Goal: Obtain resource: Download file/media

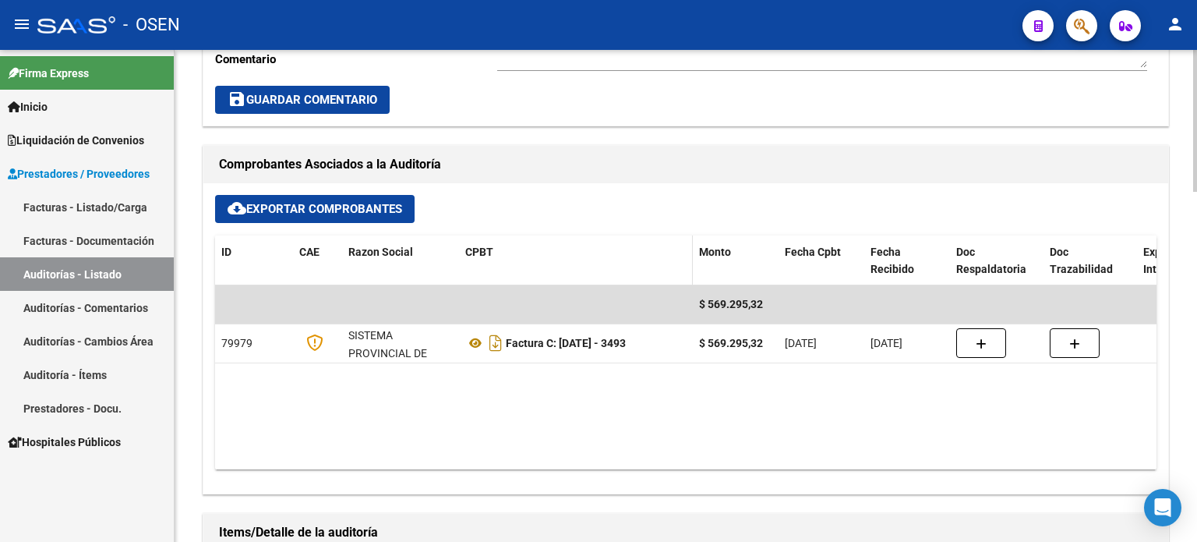
scroll to position [935, 0]
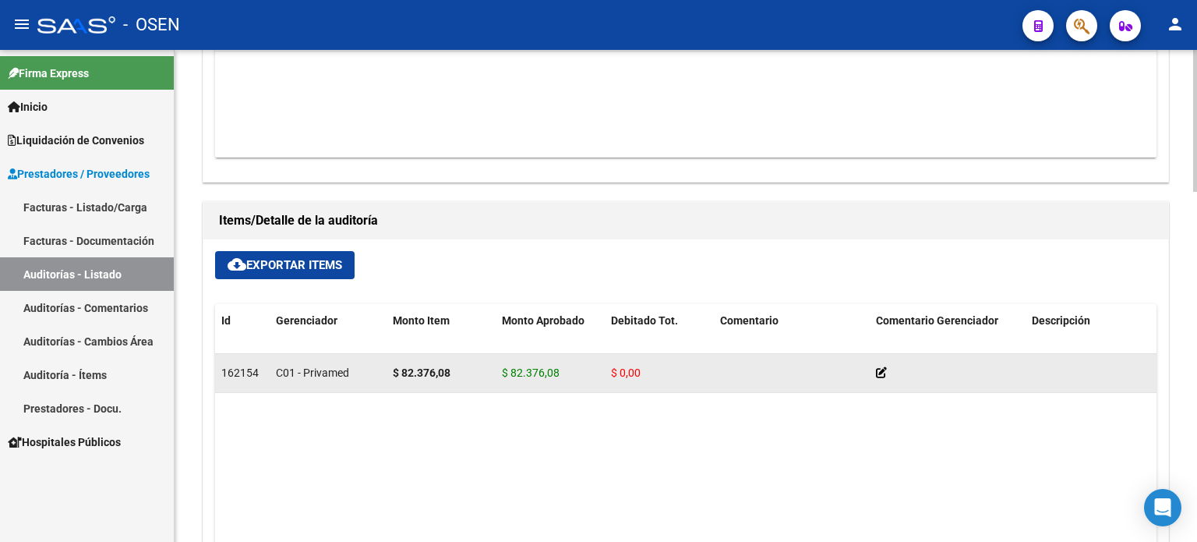
click at [528, 371] on span "$ 82.376,08" at bounding box center [531, 372] width 58 height 12
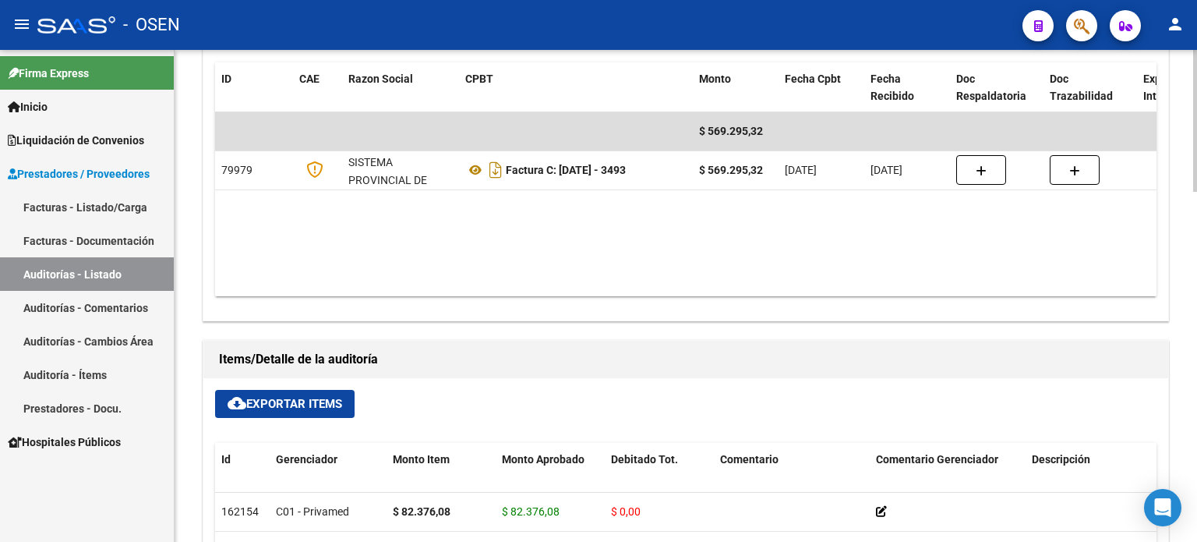
scroll to position [664, 0]
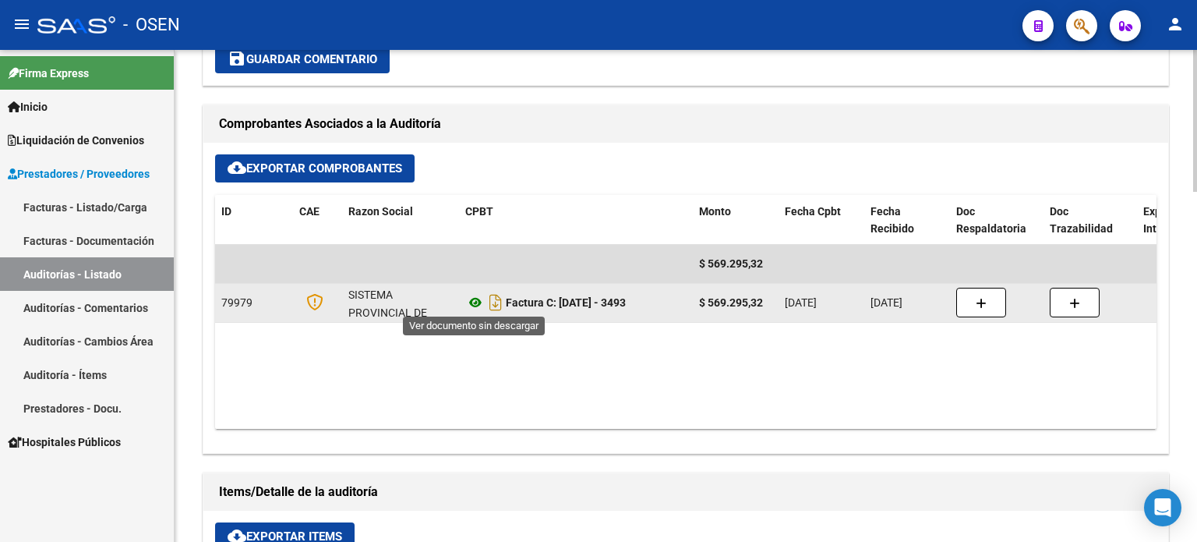
click at [477, 301] on icon at bounding box center [475, 302] width 20 height 19
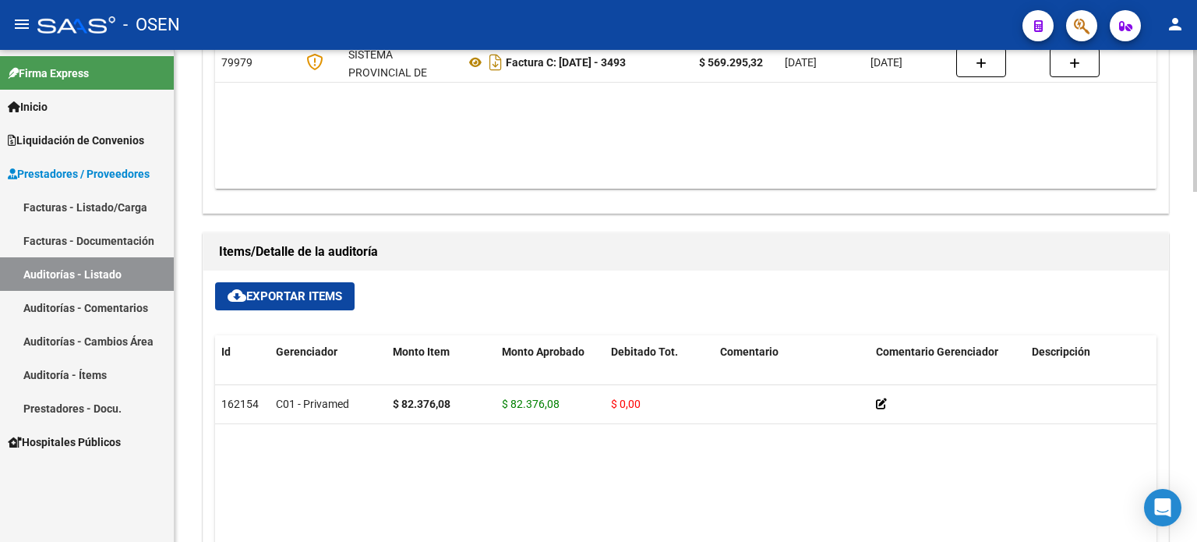
scroll to position [1054, 0]
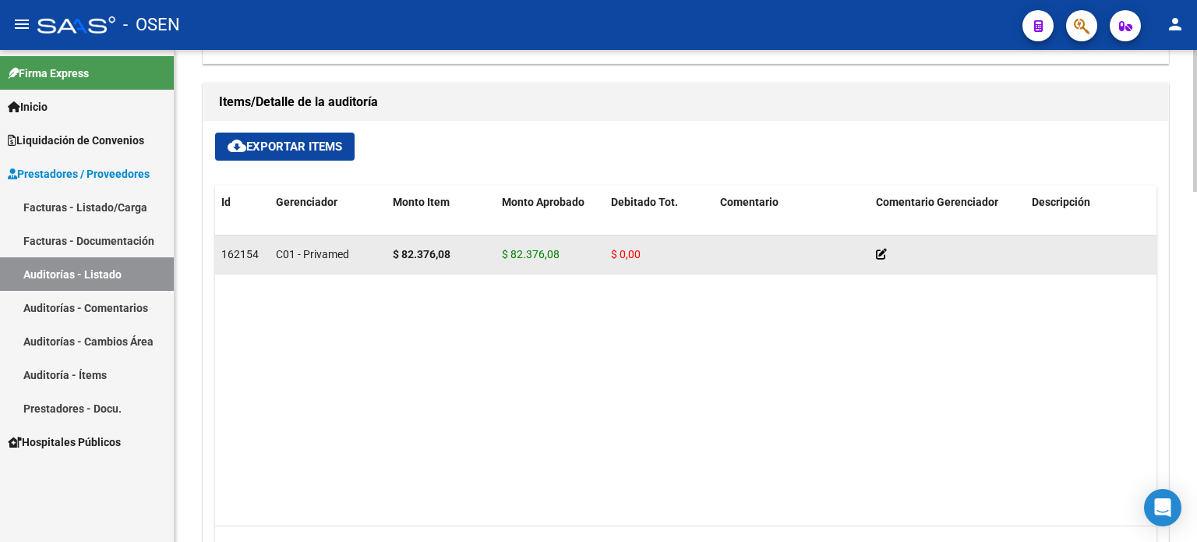
click at [517, 256] on span "$ 82.376,08" at bounding box center [531, 254] width 58 height 12
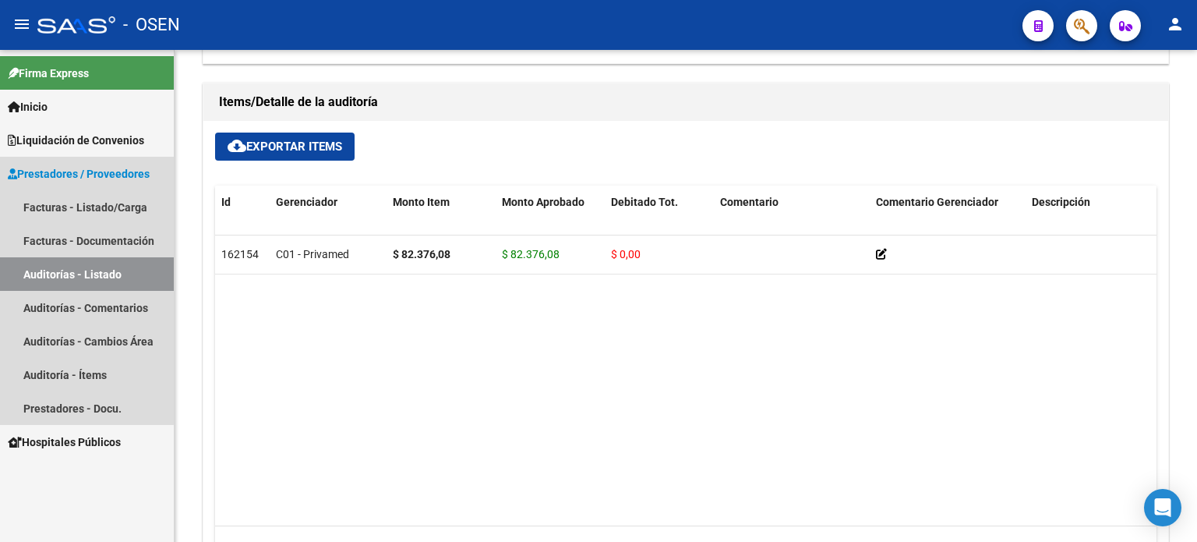
click at [67, 176] on span "Prestadores / Proveedores" at bounding box center [79, 173] width 142 height 17
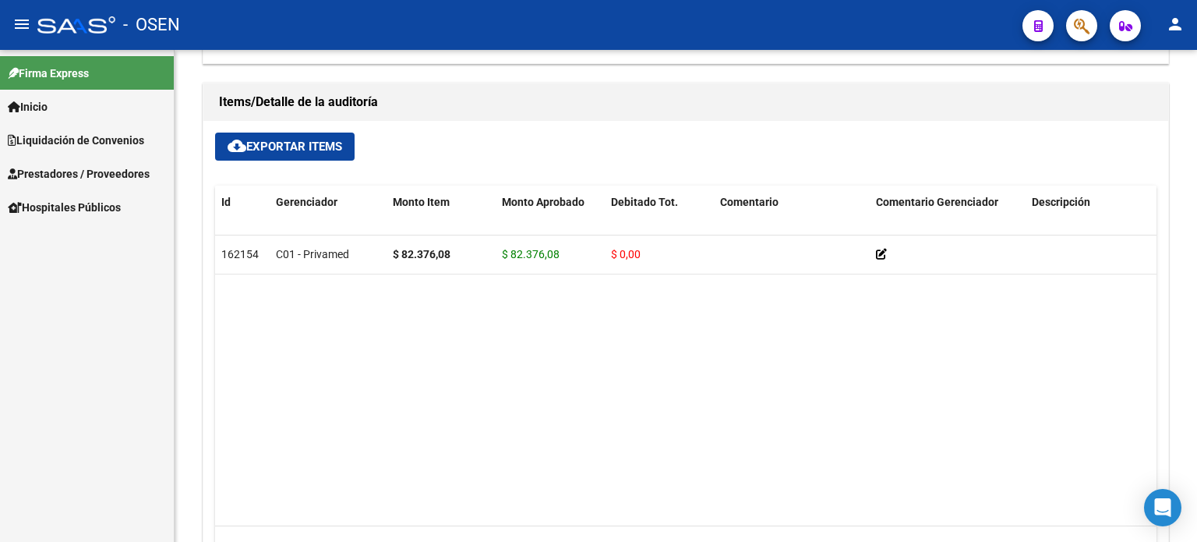
click at [67, 176] on span "Prestadores / Proveedores" at bounding box center [79, 173] width 142 height 17
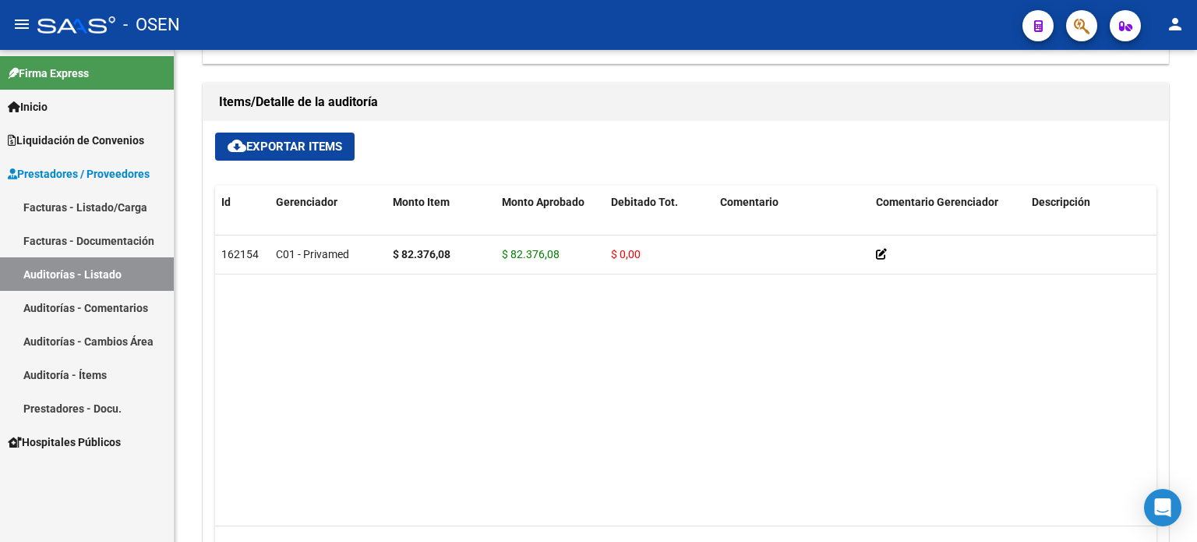
click at [62, 244] on link "Facturas - Documentación" at bounding box center [87, 241] width 174 height 34
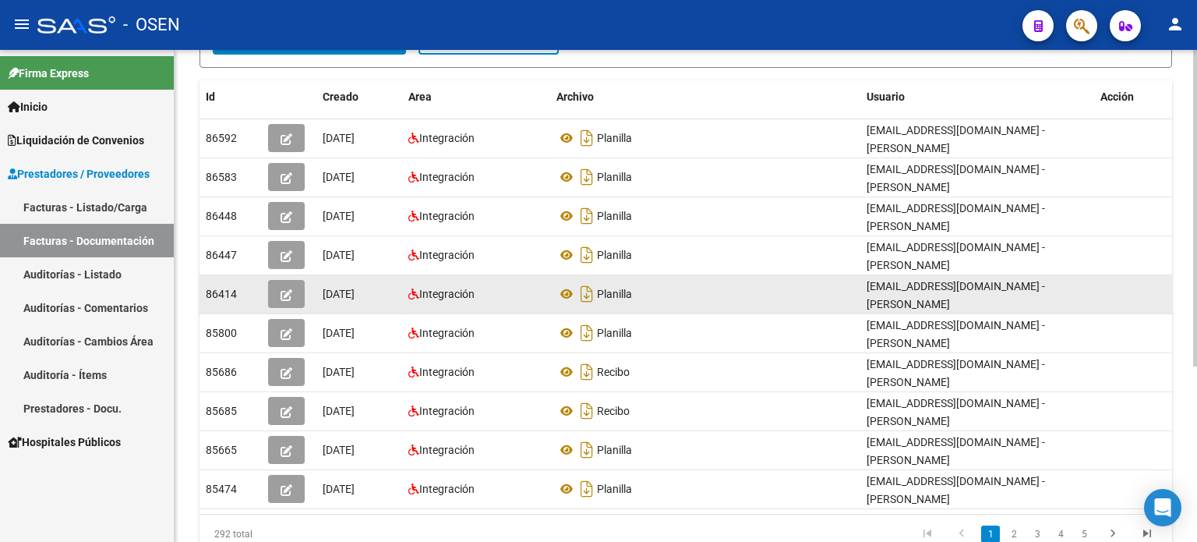
scroll to position [272, 0]
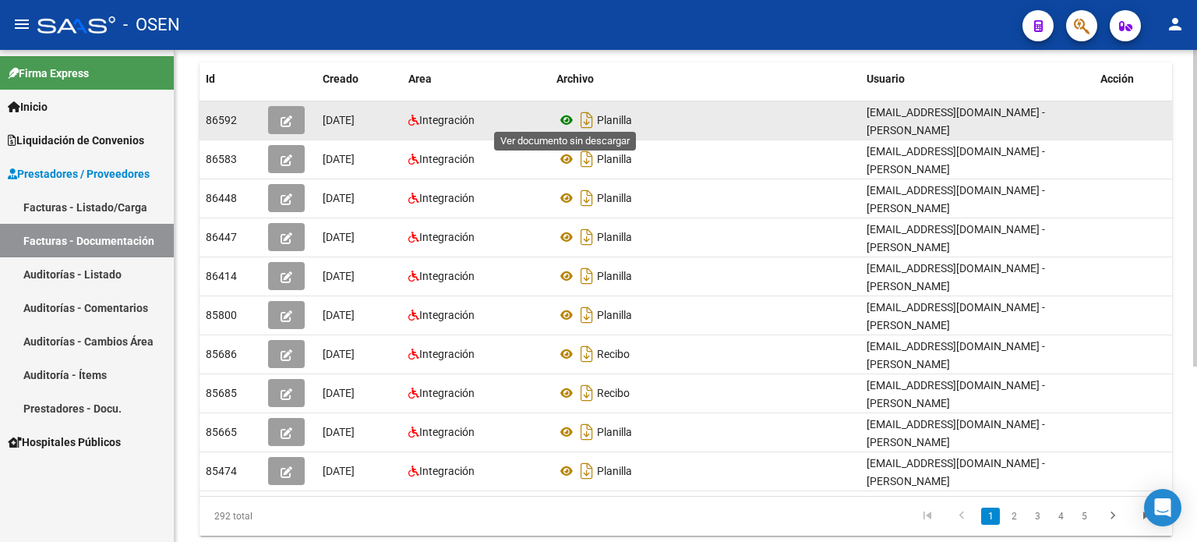
click at [569, 115] on icon at bounding box center [566, 120] width 20 height 19
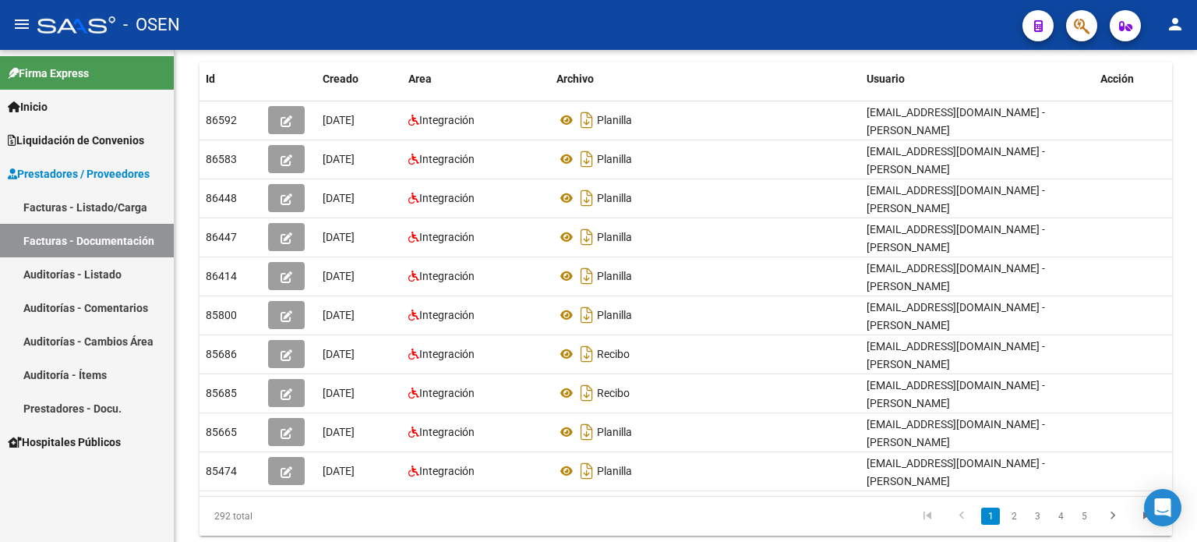
click at [36, 102] on span "Inicio" at bounding box center [28, 106] width 40 height 17
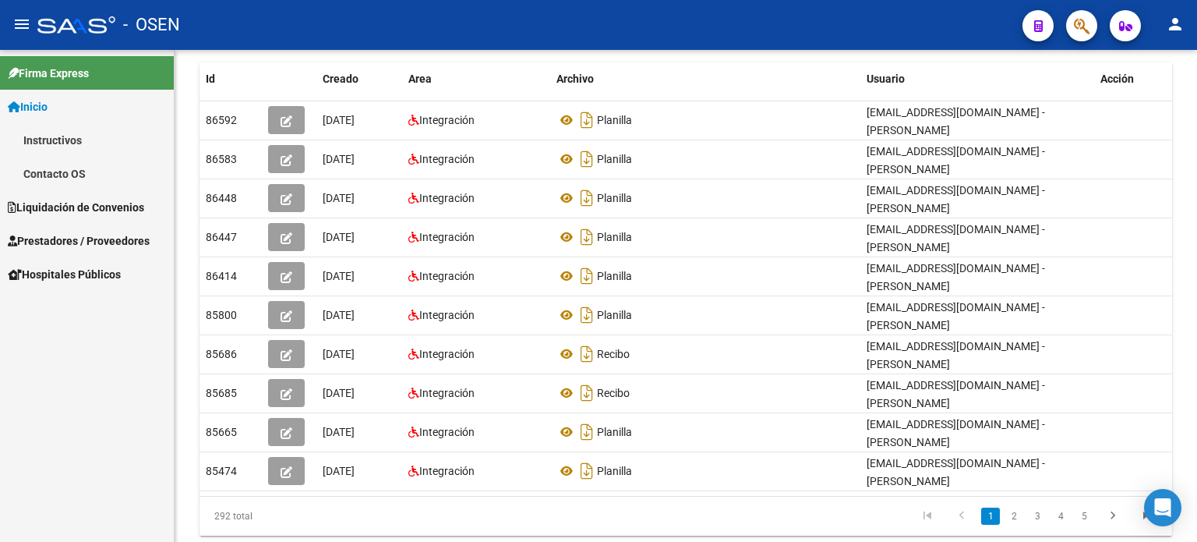
click at [49, 171] on link "Contacto OS" at bounding box center [87, 174] width 174 height 34
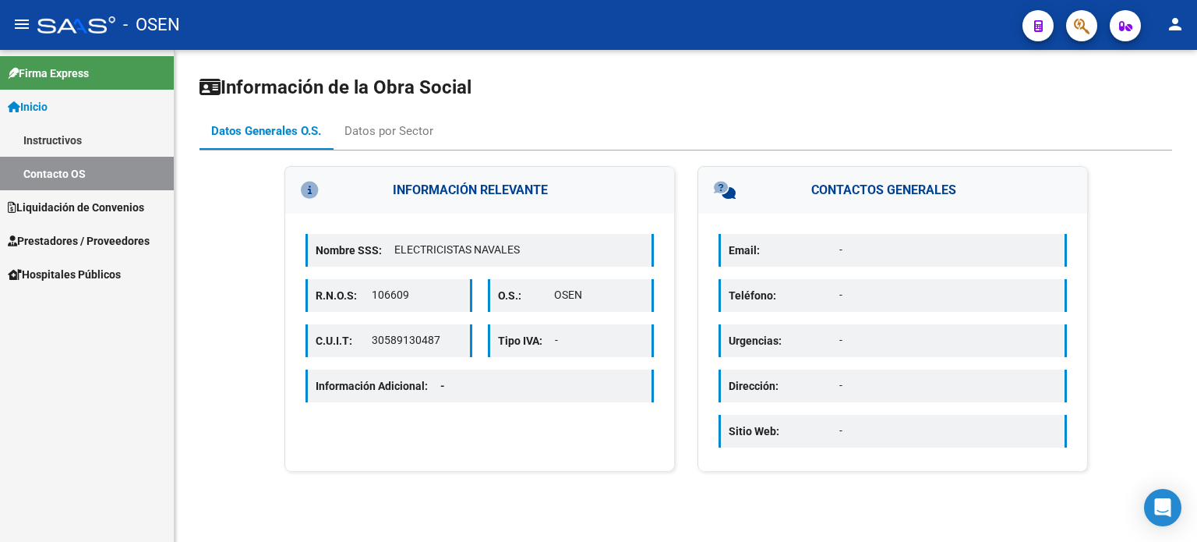
click at [44, 209] on span "Liquidación de Convenios" at bounding box center [76, 207] width 136 height 17
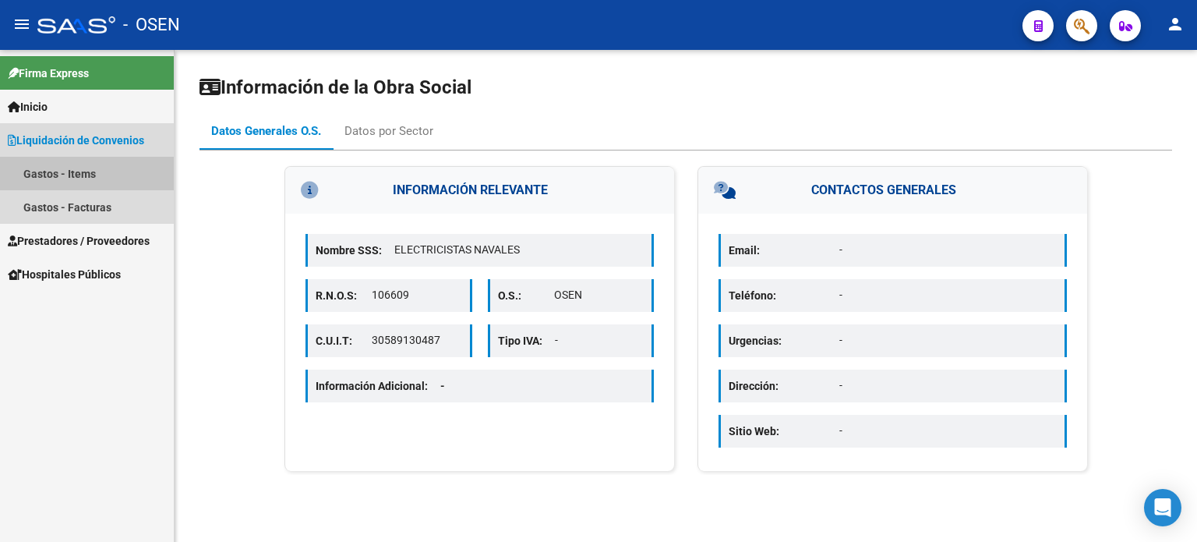
click at [37, 175] on link "Gastos - Items" at bounding box center [87, 174] width 174 height 34
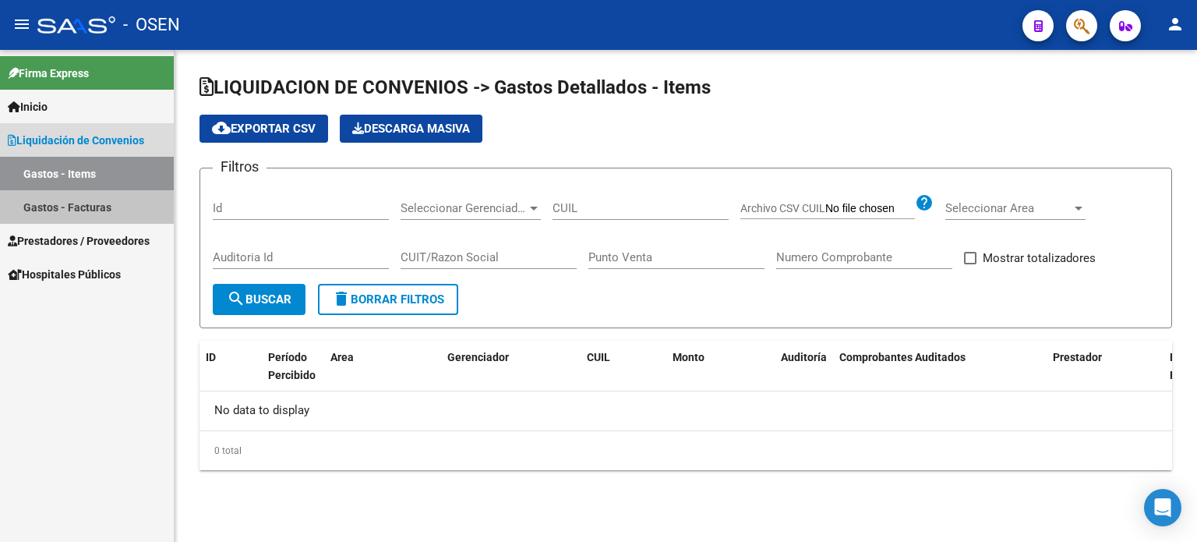
click at [37, 208] on link "Gastos - Facturas" at bounding box center [87, 207] width 174 height 34
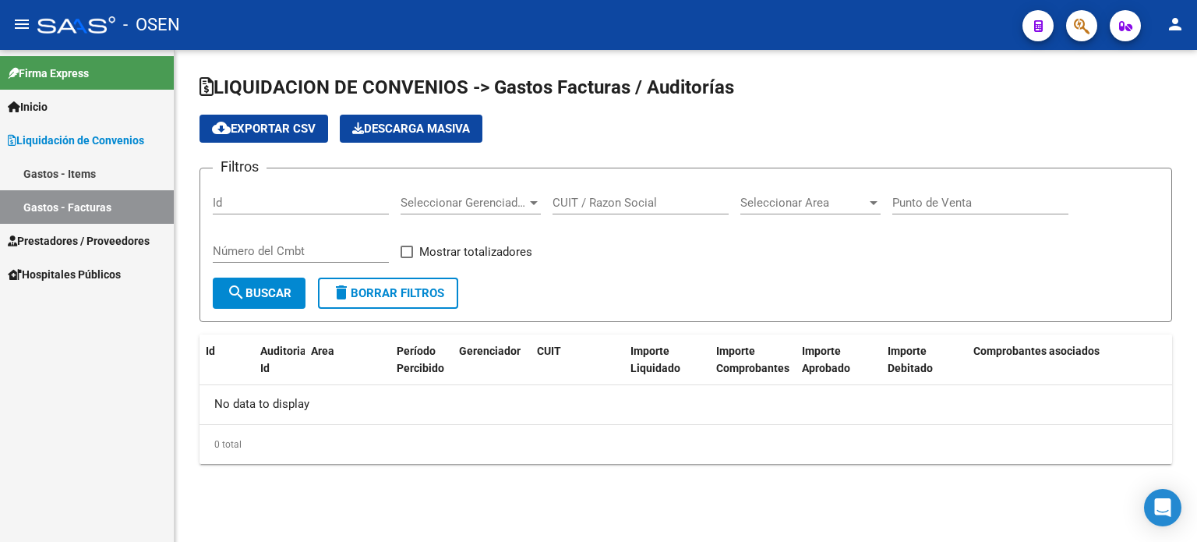
checkbox input "true"
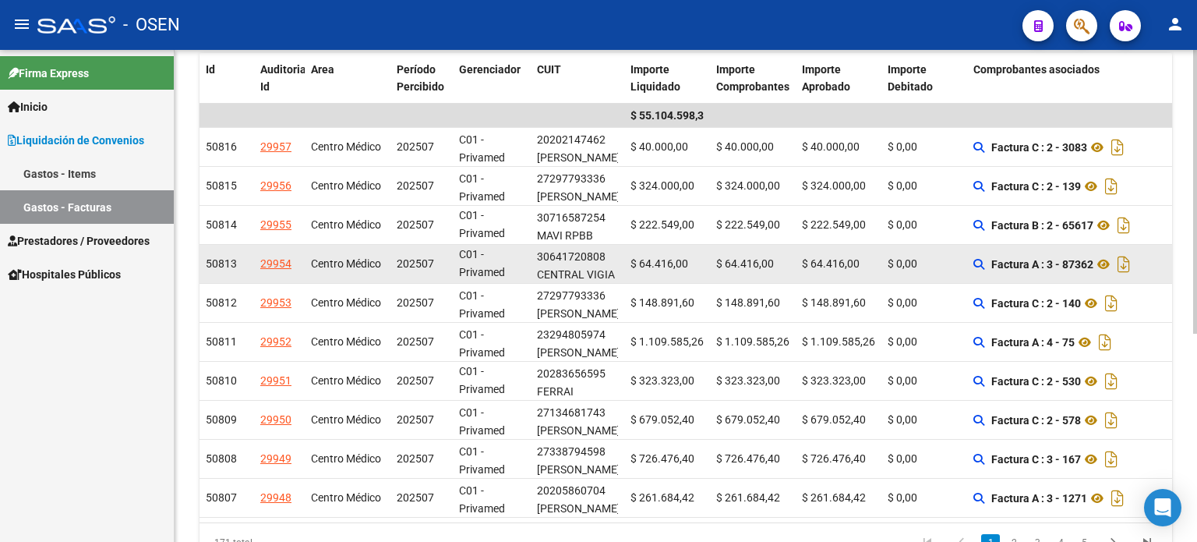
scroll to position [284, 0]
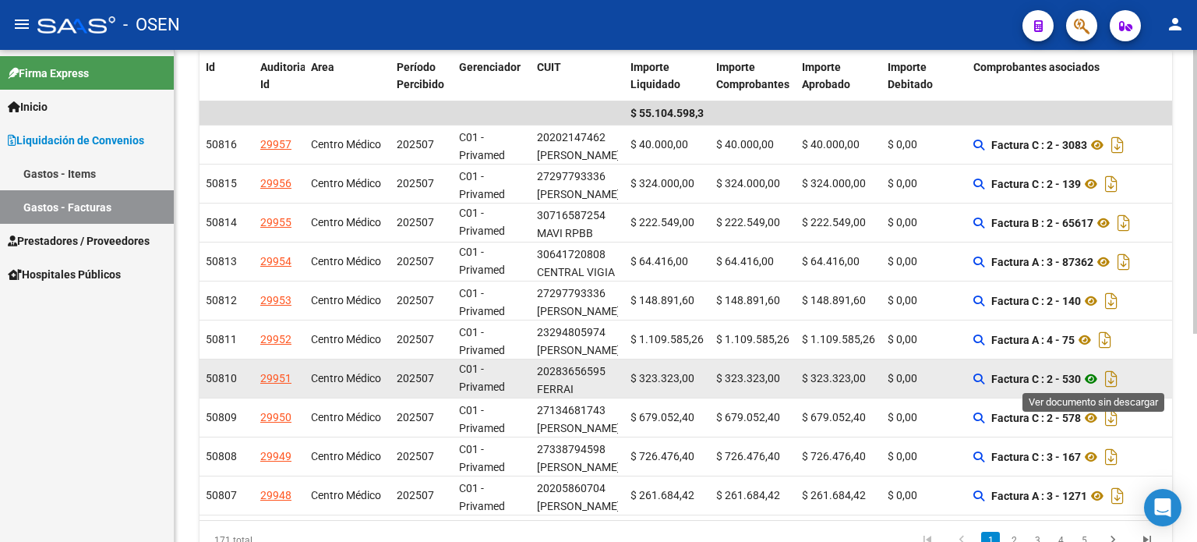
click at [1098, 375] on icon at bounding box center [1091, 378] width 20 height 19
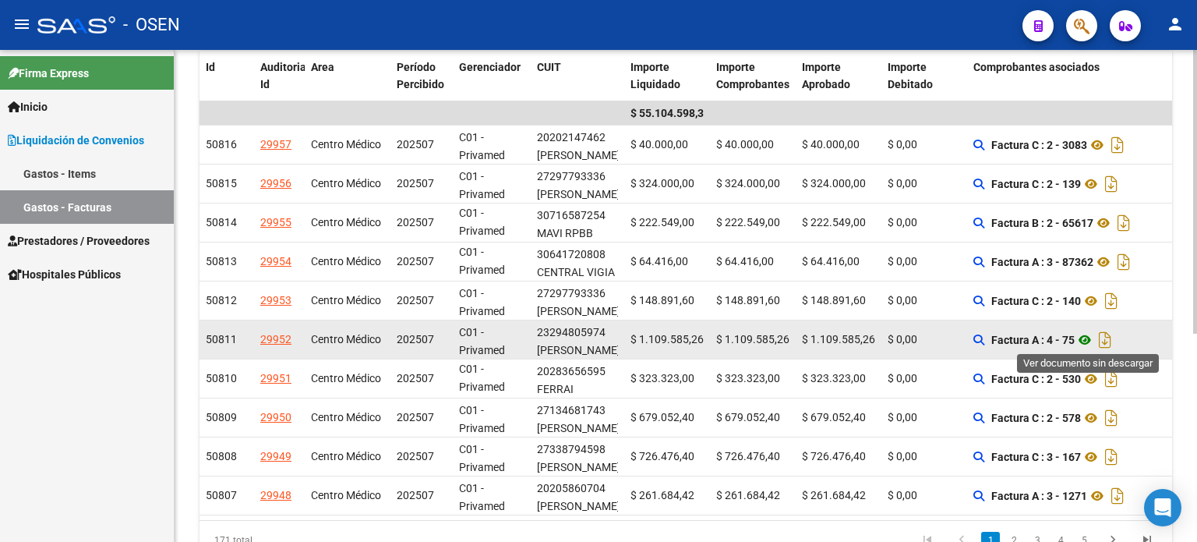
click at [1091, 339] on icon at bounding box center [1085, 339] width 20 height 19
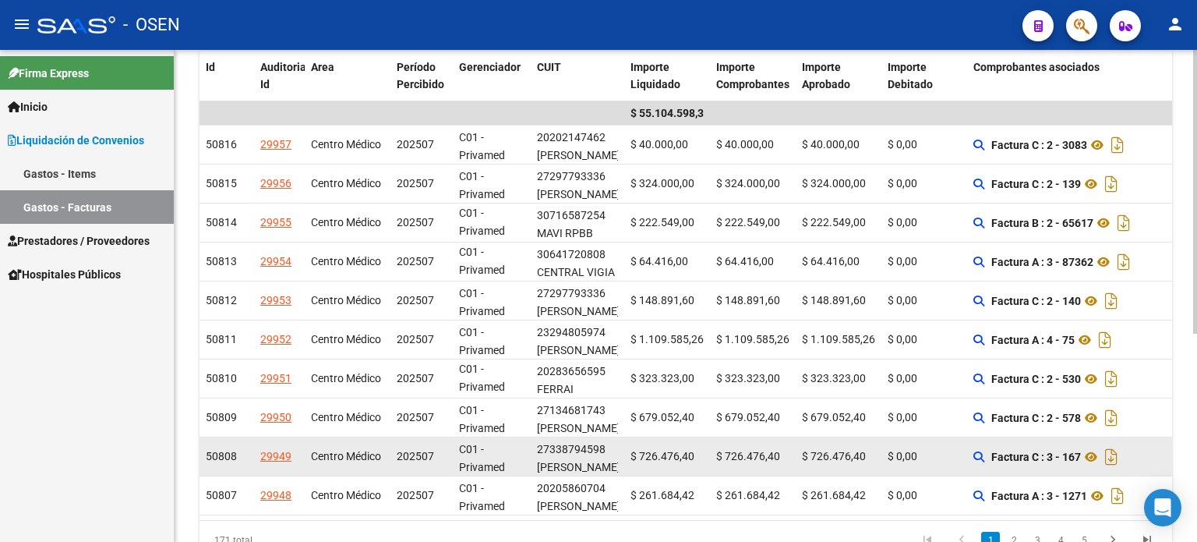
scroll to position [362, 0]
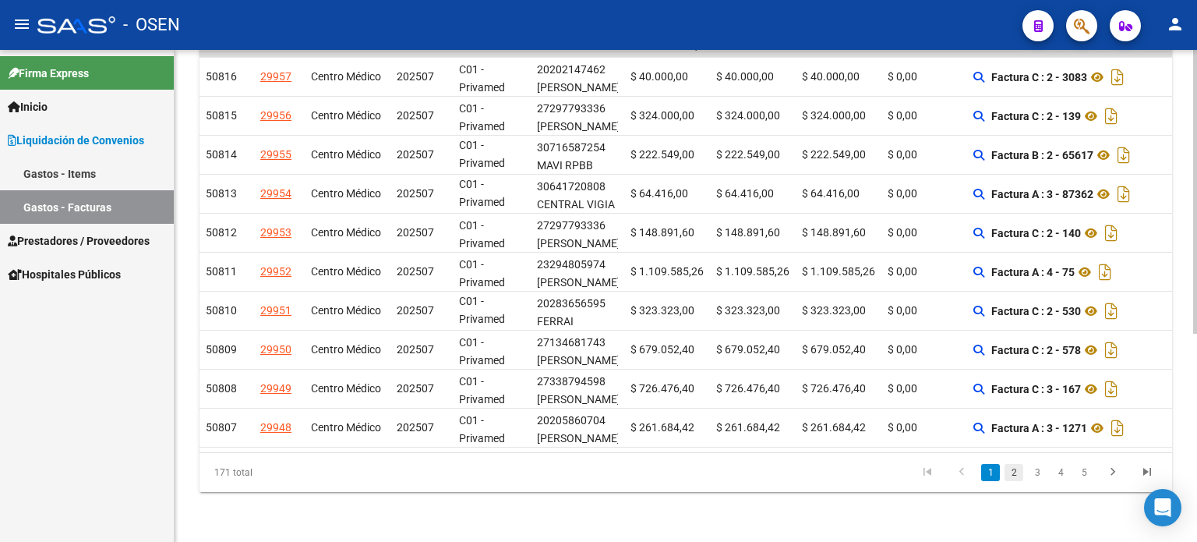
click at [1017, 475] on link "2" at bounding box center [1014, 472] width 19 height 17
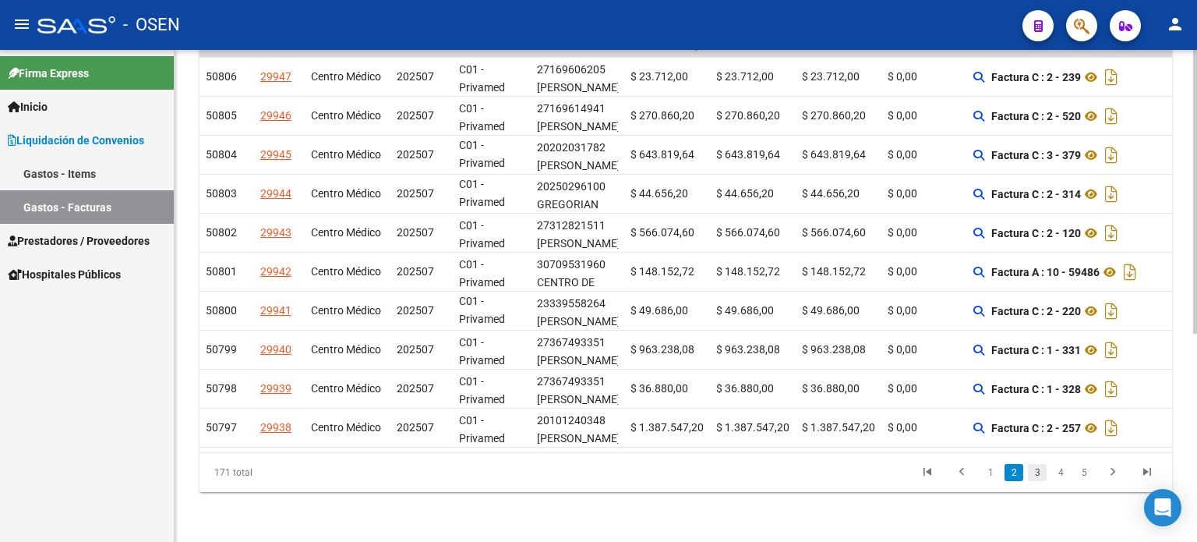
click at [1041, 474] on link "3" at bounding box center [1037, 472] width 19 height 17
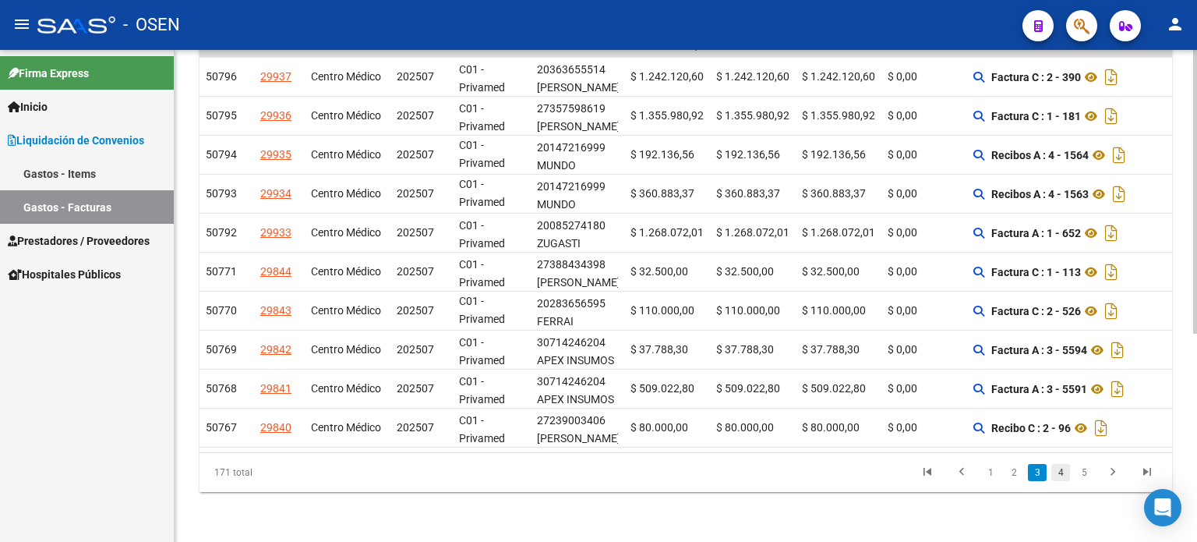
click at [1063, 473] on link "4" at bounding box center [1060, 472] width 19 height 17
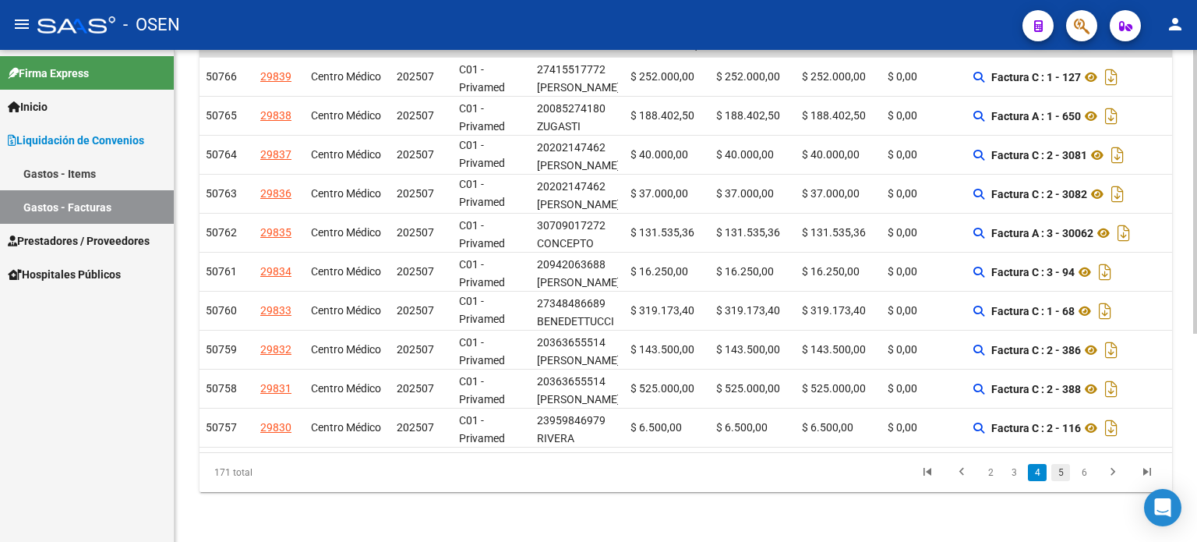
click at [1063, 476] on link "5" at bounding box center [1060, 472] width 19 height 17
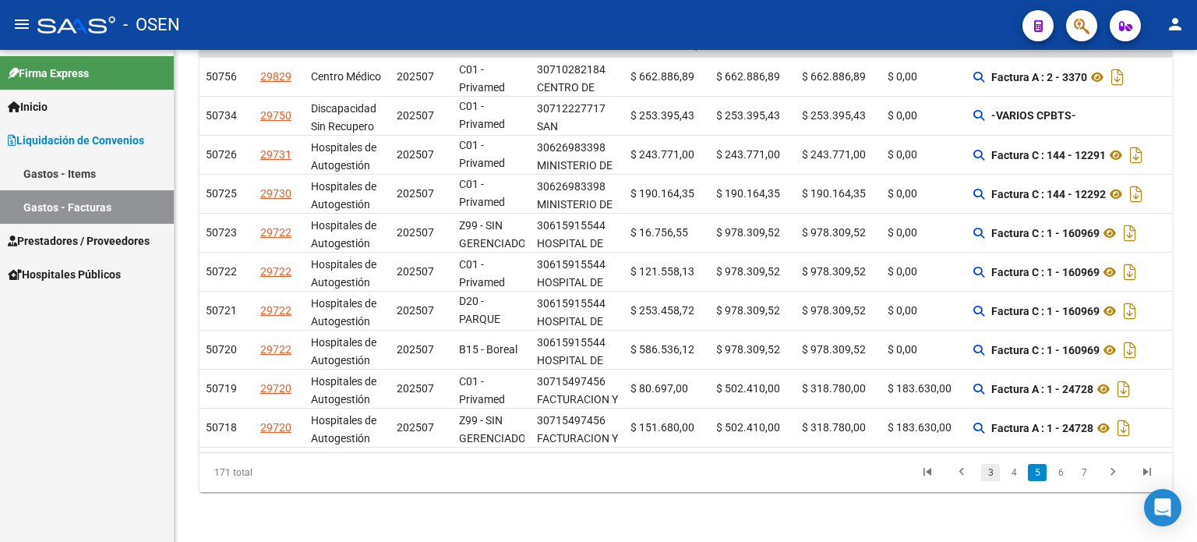
click at [988, 472] on link "3" at bounding box center [990, 472] width 19 height 17
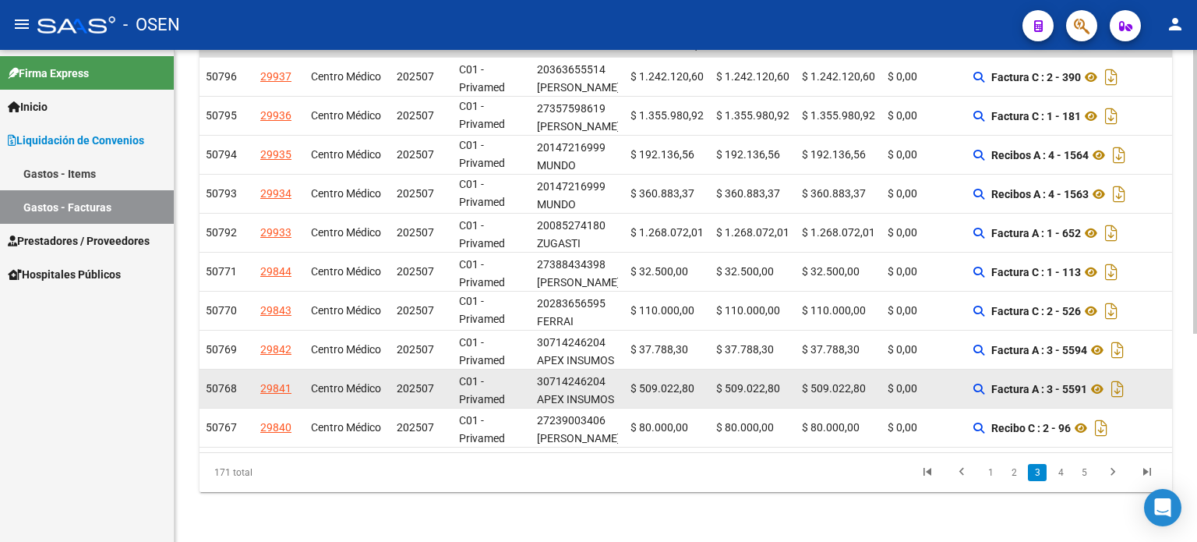
scroll to position [284, 0]
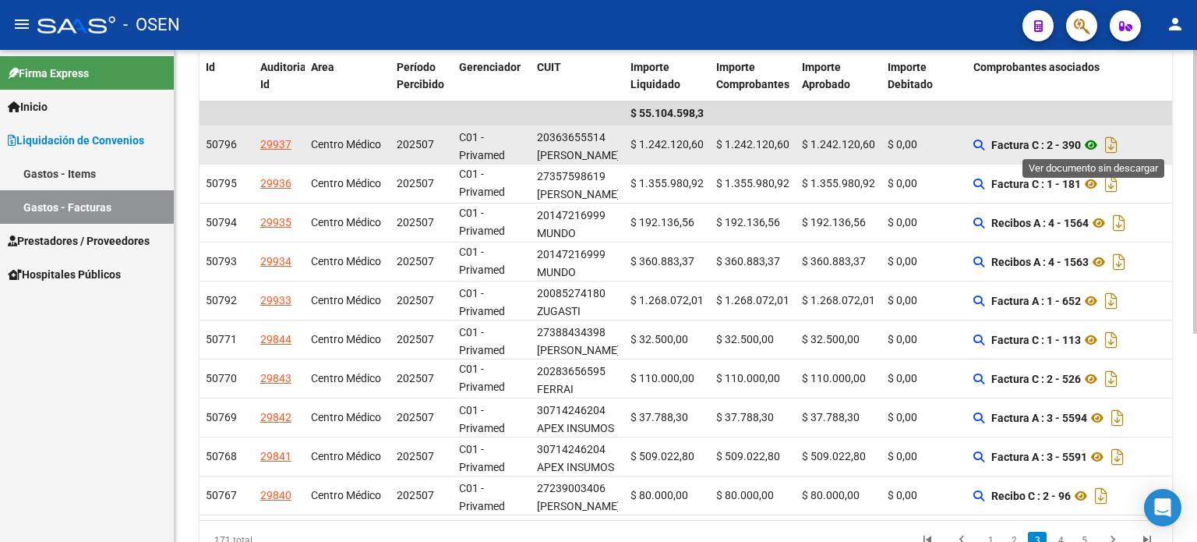
click at [1094, 143] on icon at bounding box center [1091, 145] width 20 height 19
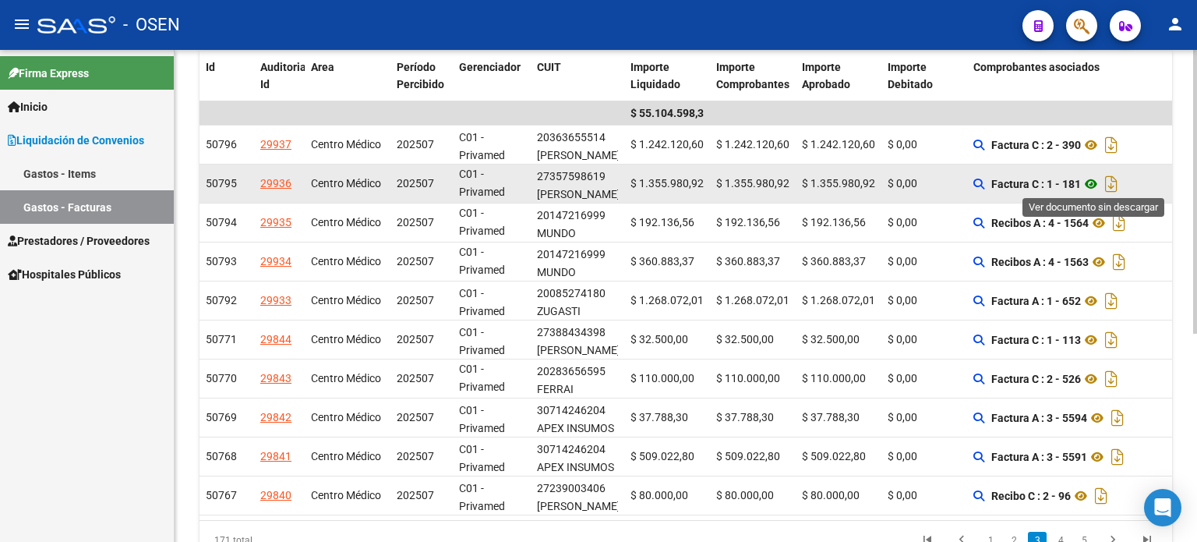
click at [1096, 183] on icon at bounding box center [1091, 184] width 20 height 19
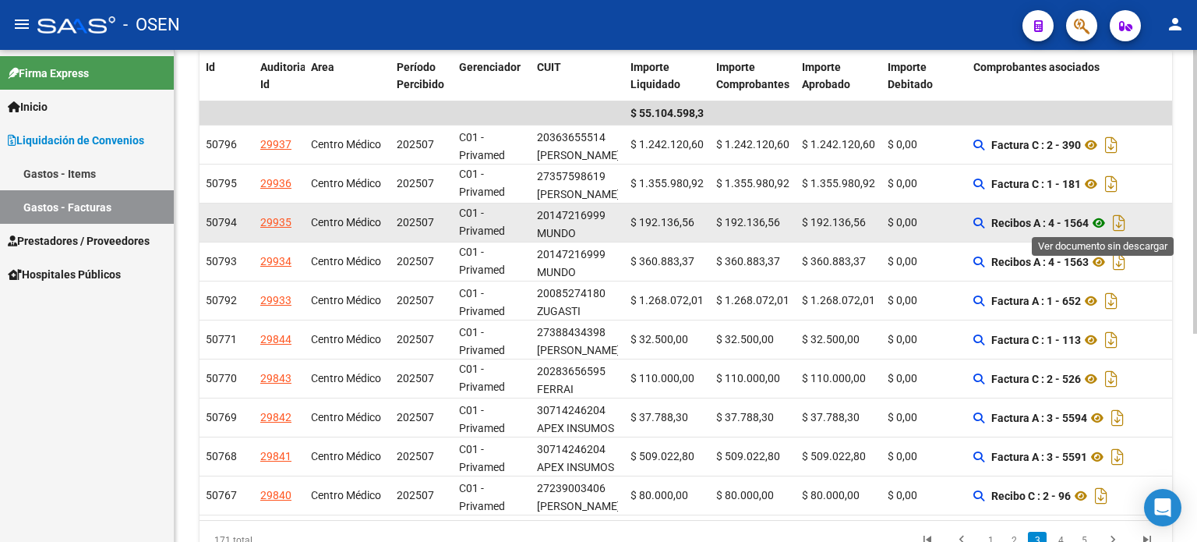
click at [1105, 221] on icon at bounding box center [1099, 223] width 20 height 19
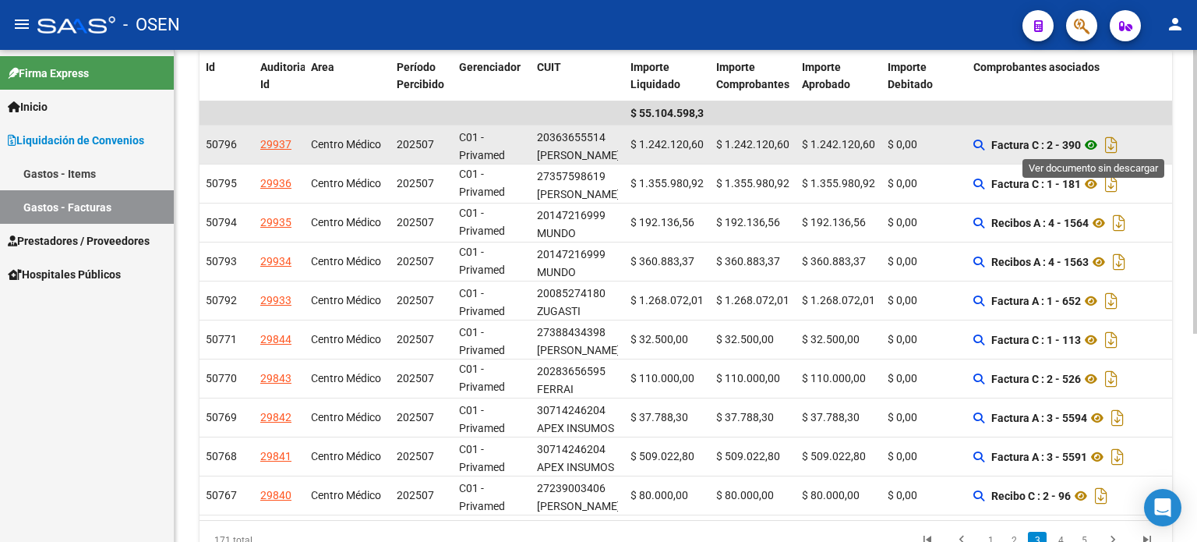
click at [1093, 143] on icon at bounding box center [1091, 145] width 20 height 19
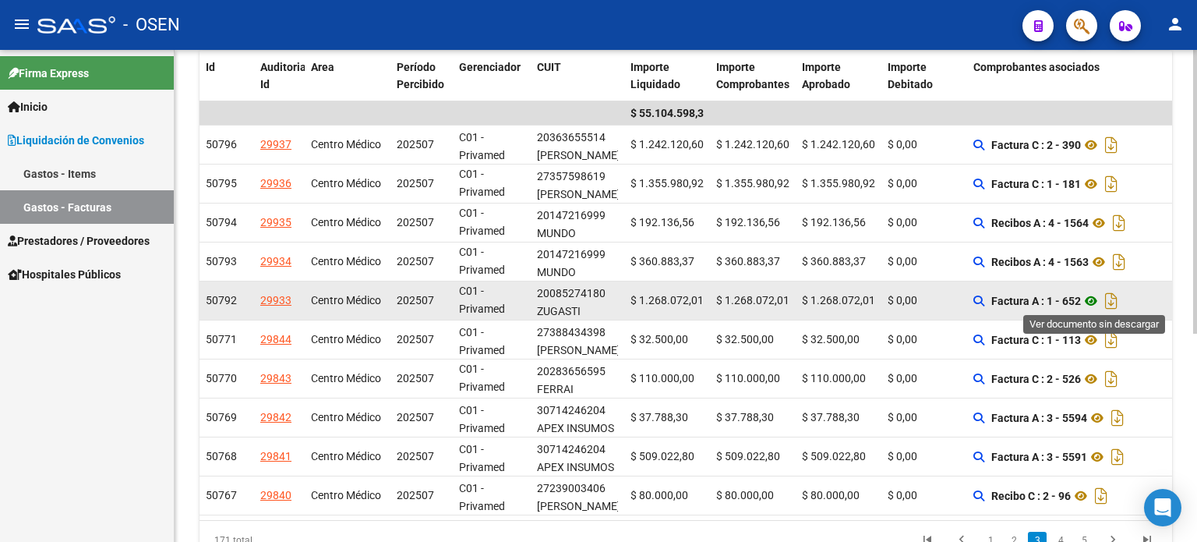
click at [1096, 297] on icon at bounding box center [1091, 300] width 20 height 19
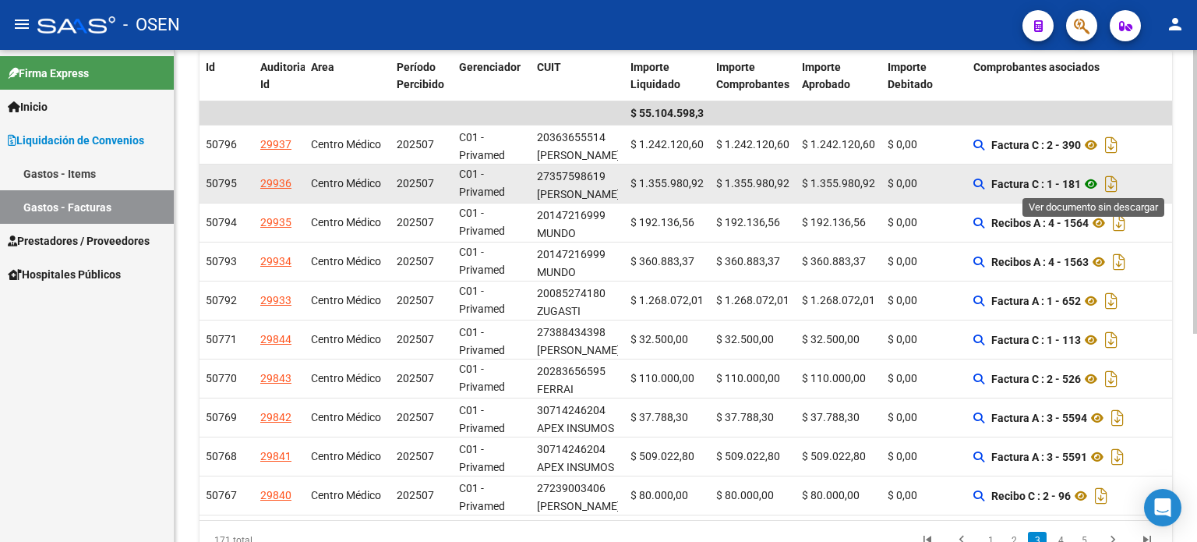
click at [1099, 181] on icon at bounding box center [1091, 184] width 20 height 19
click at [1097, 182] on icon at bounding box center [1091, 184] width 20 height 19
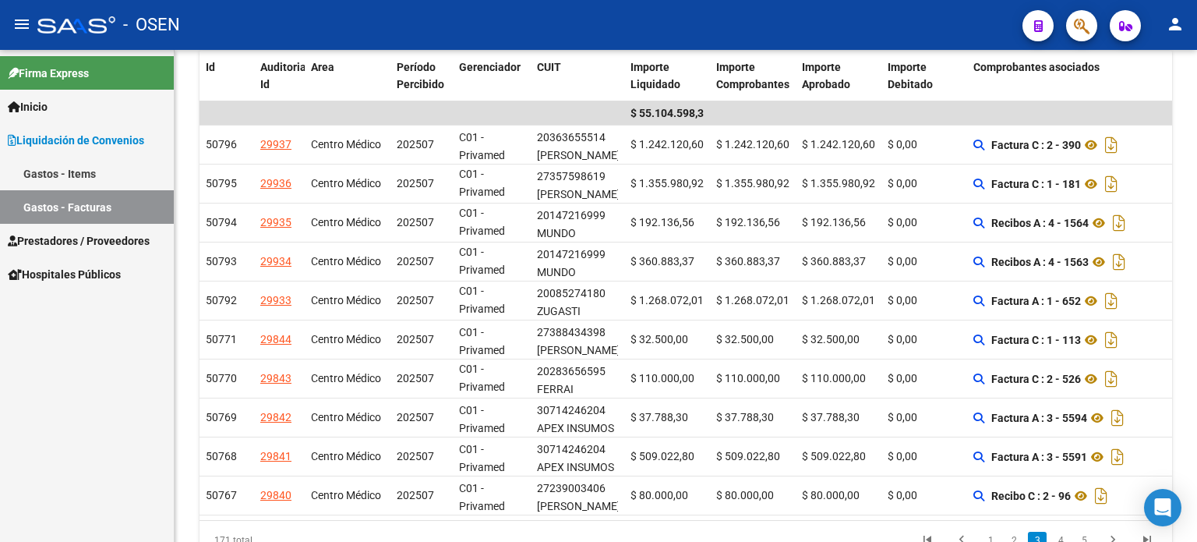
click at [60, 240] on span "Prestadores / Proveedores" at bounding box center [79, 240] width 142 height 17
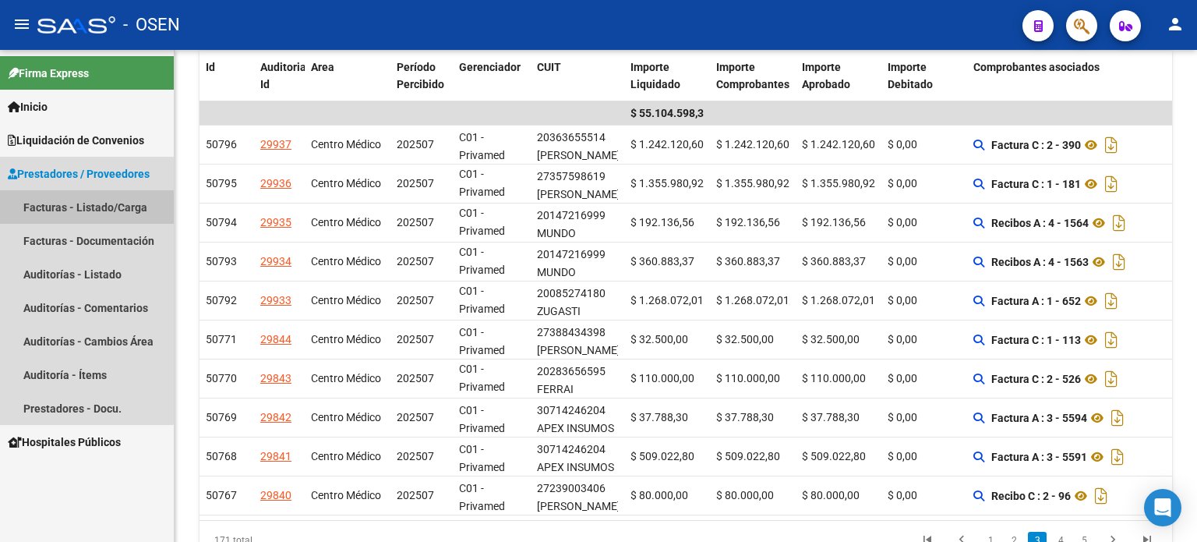
click at [48, 205] on link "Facturas - Listado/Carga" at bounding box center [87, 207] width 174 height 34
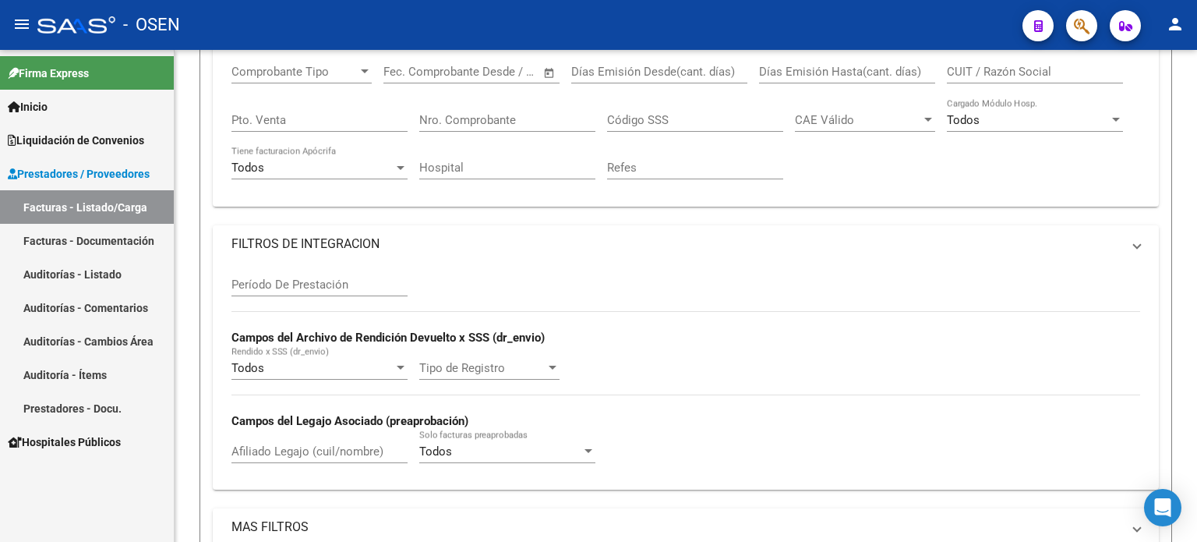
scroll to position [119, 0]
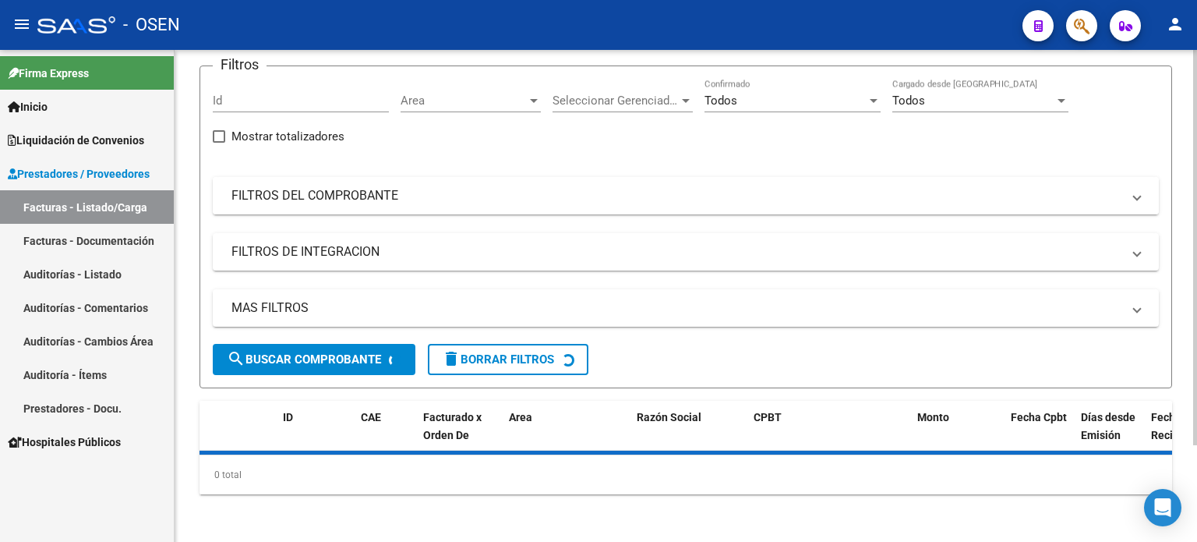
click at [248, 196] on mat-panel-title "FILTROS DEL COMPROBANTE" at bounding box center [676, 195] width 890 height 17
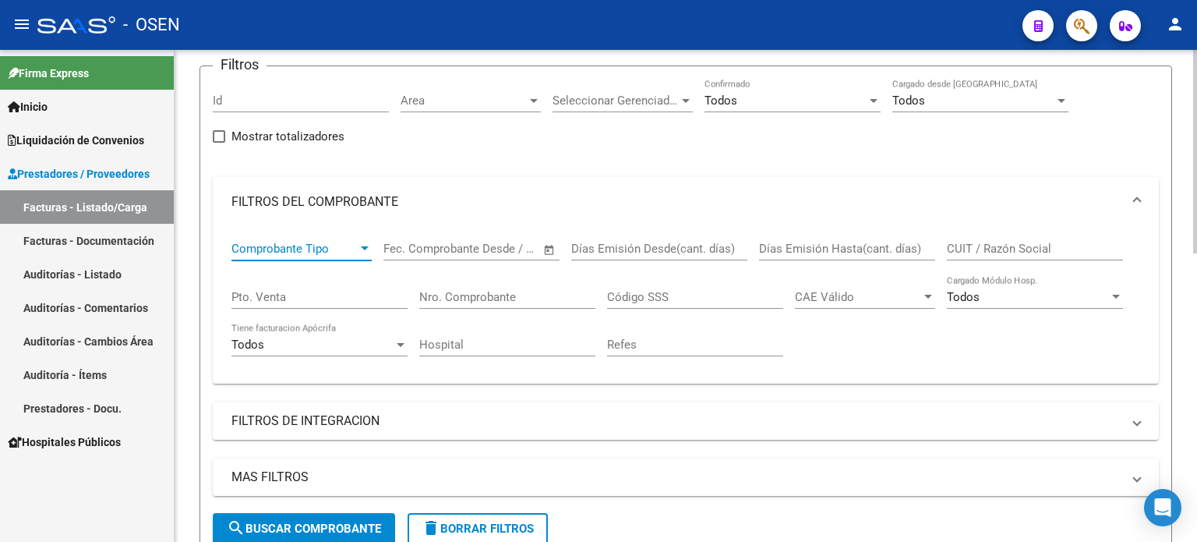
click at [365, 246] on div at bounding box center [365, 248] width 8 height 4
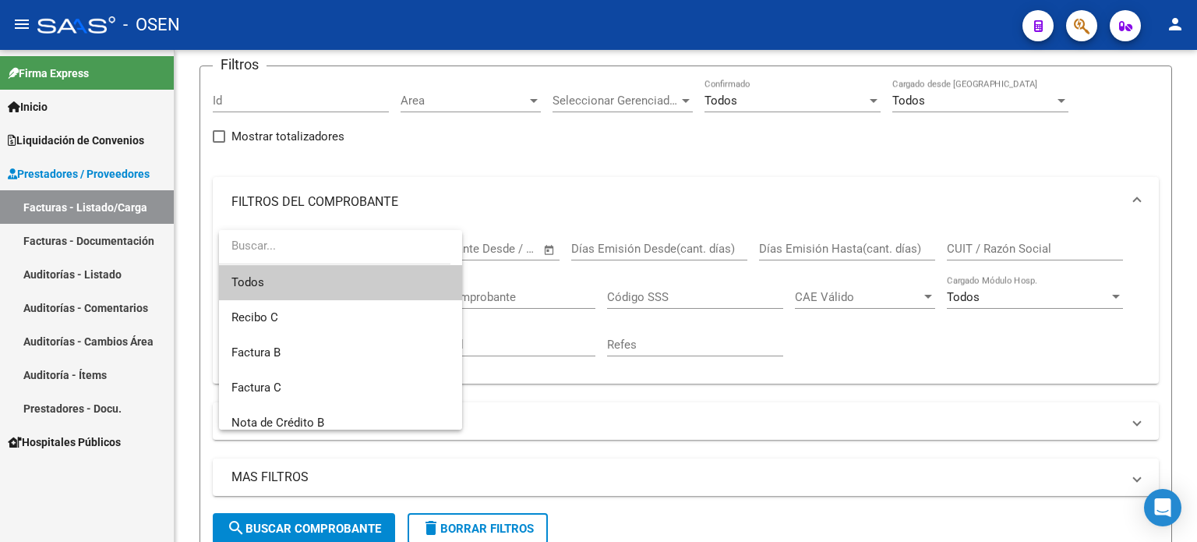
click at [482, 252] on div at bounding box center [598, 271] width 1197 height 542
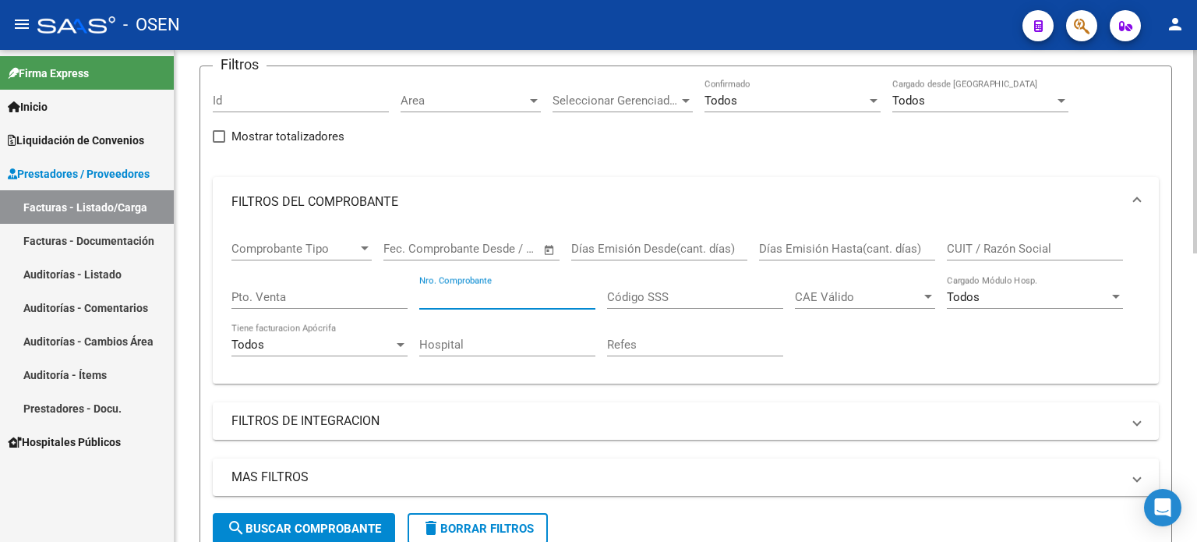
click at [440, 291] on input "Nro. Comprobante" at bounding box center [507, 297] width 176 height 14
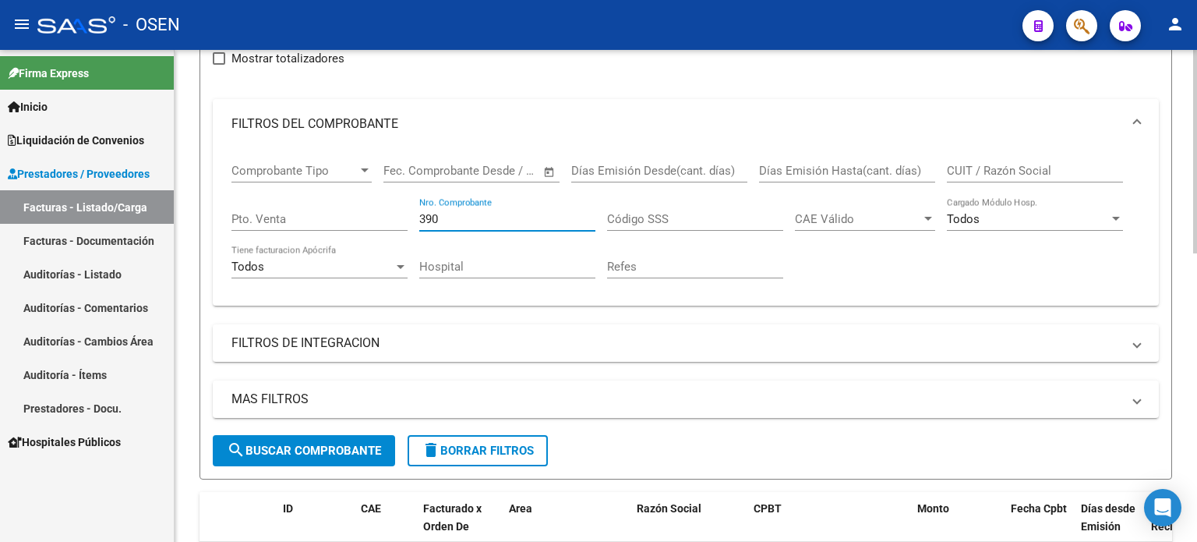
click at [337, 444] on span "search Buscar Comprobante" at bounding box center [304, 450] width 154 height 14
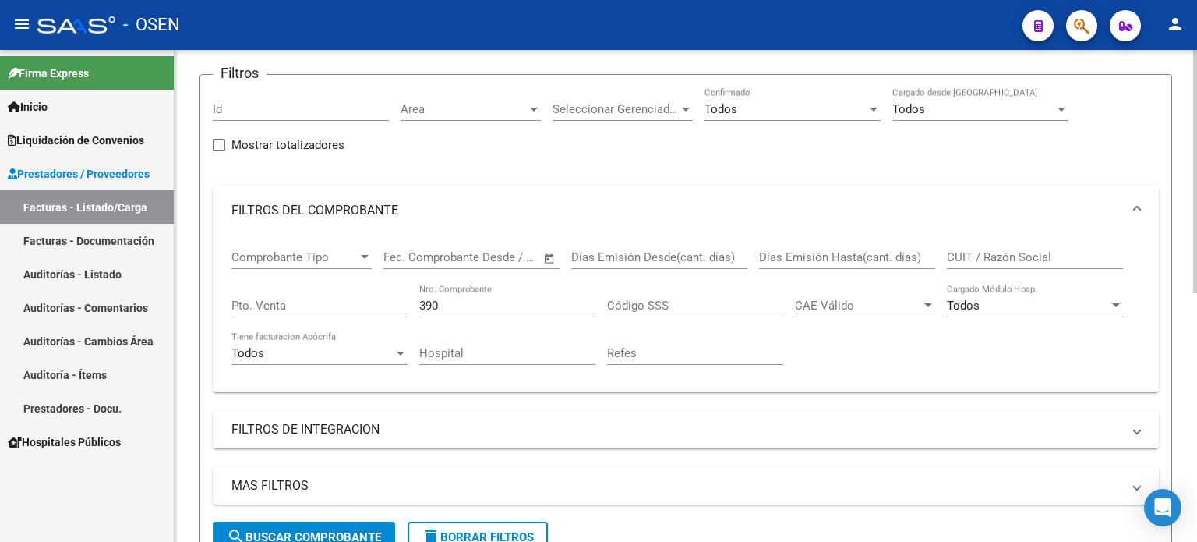
scroll to position [190, 0]
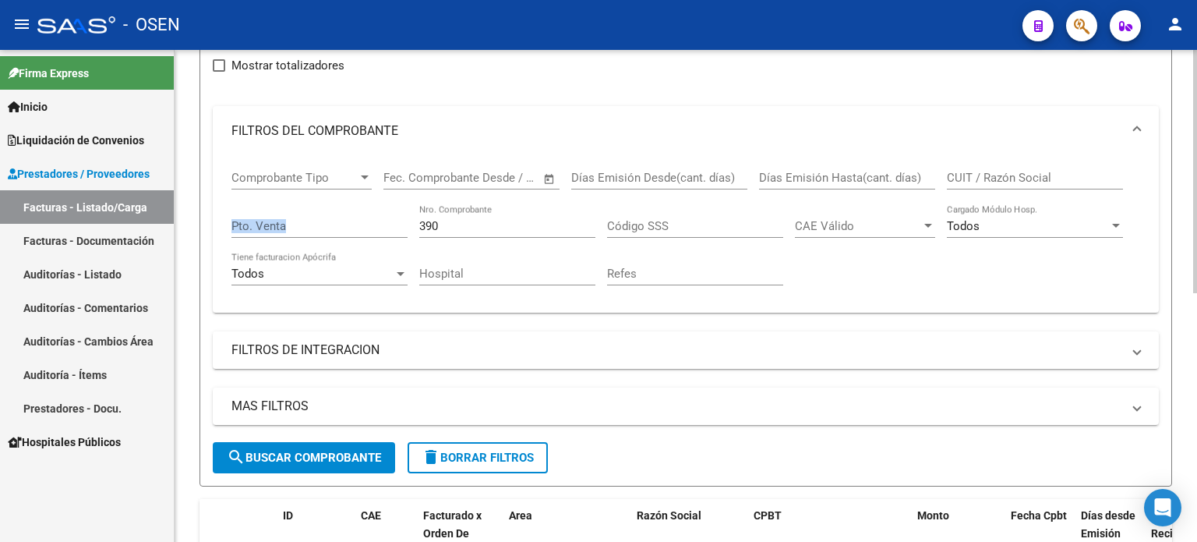
drag, startPoint x: 450, startPoint y: 216, endPoint x: 369, endPoint y: 215, distance: 80.3
click at [369, 215] on div "Comprobante Tipo Comprobante Tipo Fecha inicio – Fecha fin Fec. Comprobante Des…" at bounding box center [685, 228] width 909 height 144
click at [455, 221] on input "390" at bounding box center [507, 226] width 176 height 14
drag, startPoint x: 455, startPoint y: 221, endPoint x: 390, endPoint y: 221, distance: 64.7
click at [390, 221] on div "Comprobante Tipo Comprobante Tipo Fecha inicio – Fecha fin Fec. Comprobante Des…" at bounding box center [685, 228] width 909 height 144
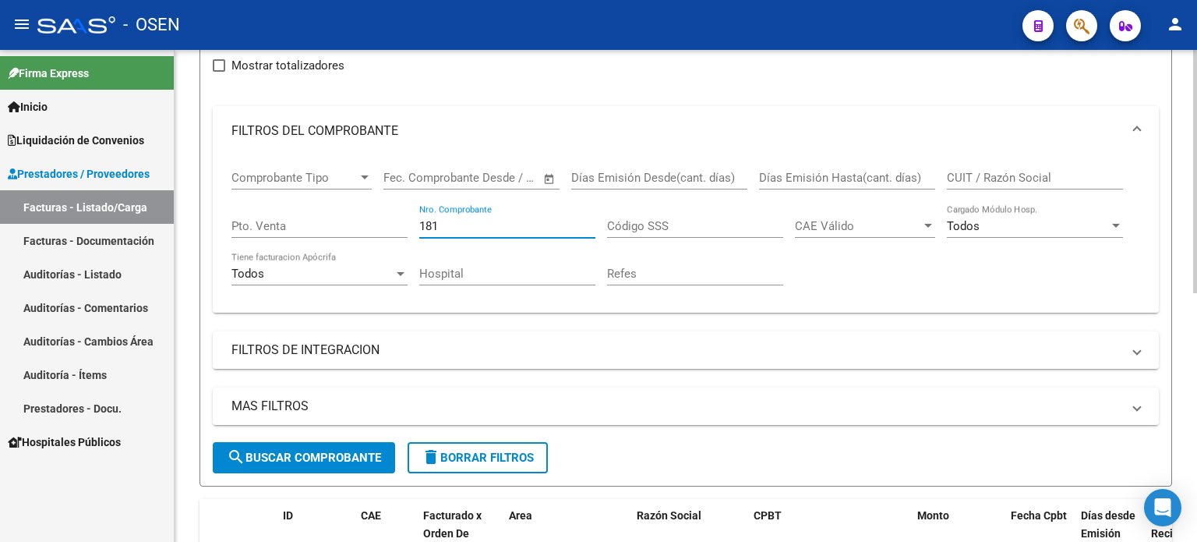
type input "181"
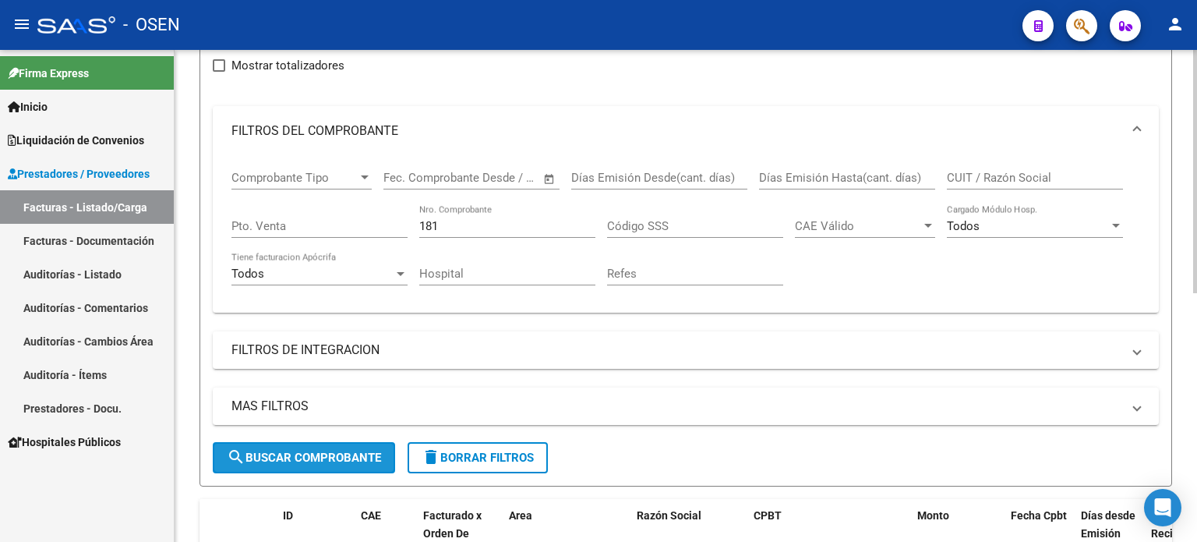
click at [256, 446] on button "search Buscar Comprobante" at bounding box center [304, 457] width 182 height 31
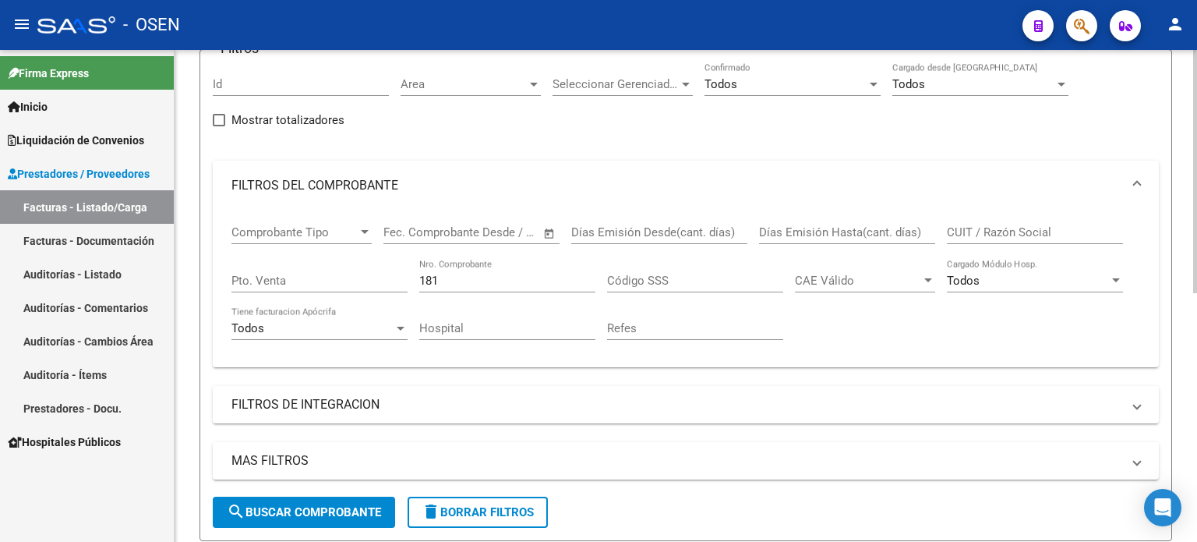
scroll to position [112, 0]
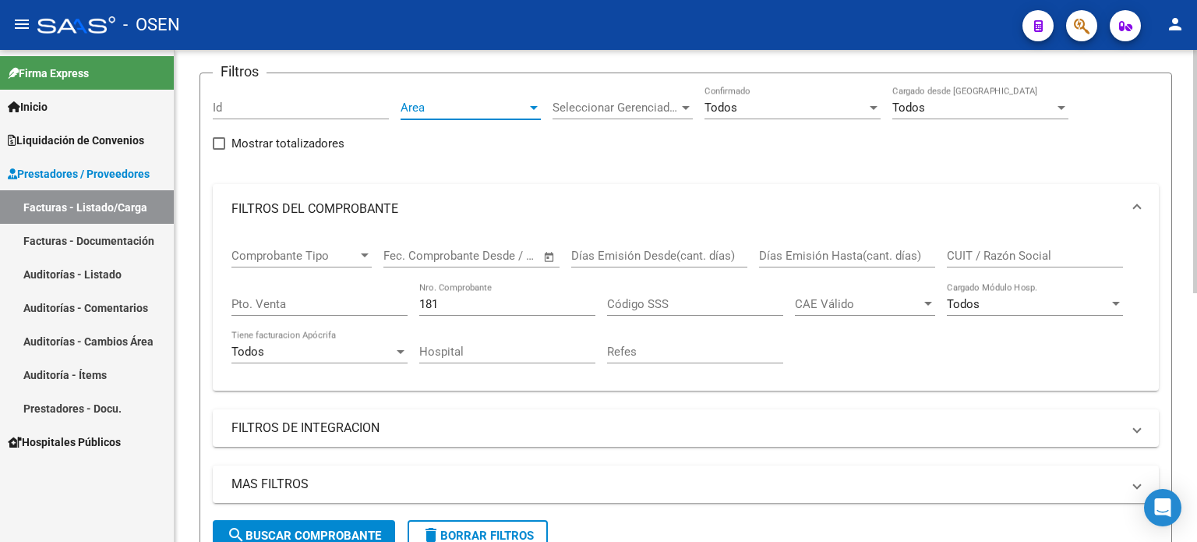
click at [531, 107] on div at bounding box center [534, 108] width 8 height 4
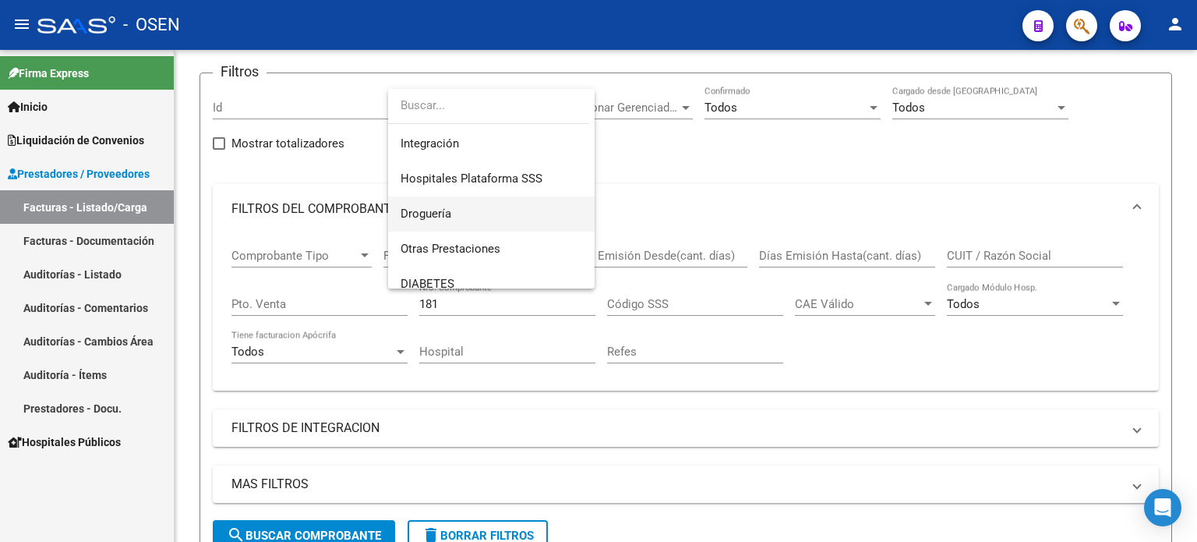
scroll to position [115, 0]
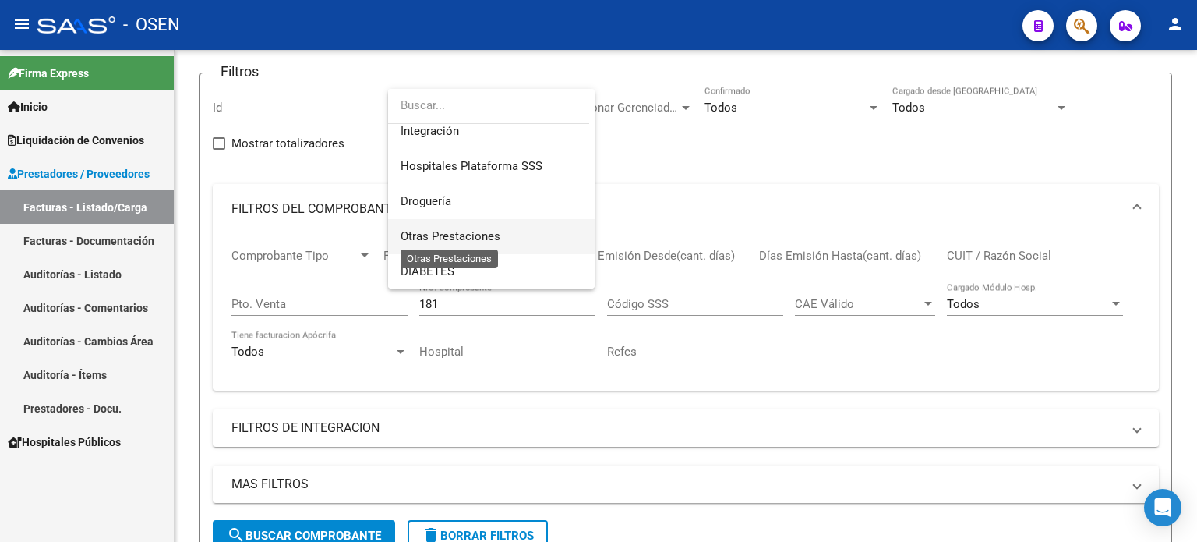
click at [456, 235] on span "Otras Prestaciones" at bounding box center [451, 236] width 100 height 14
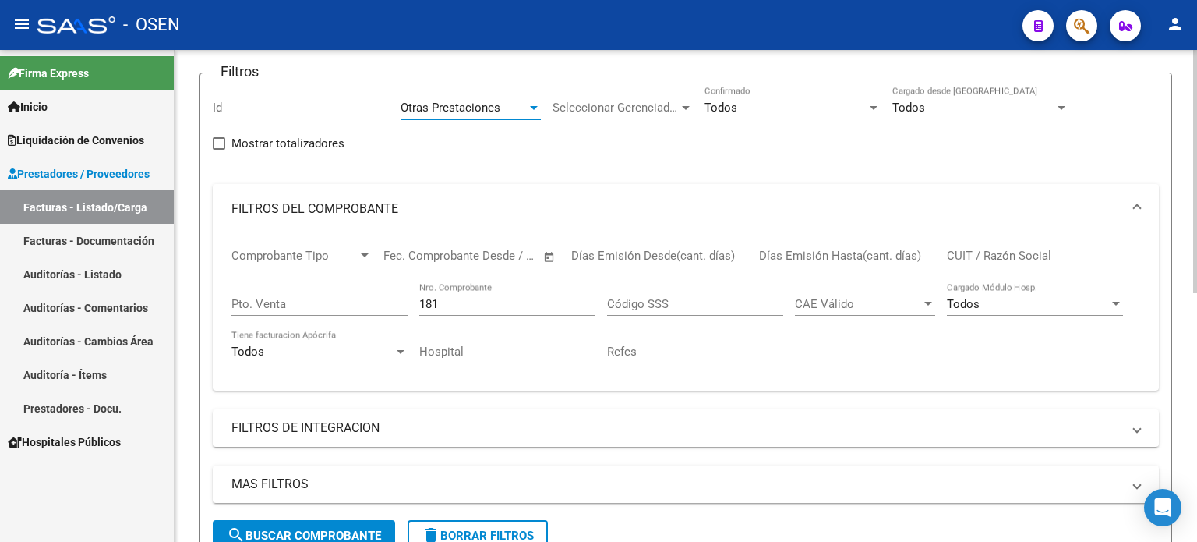
scroll to position [268, 0]
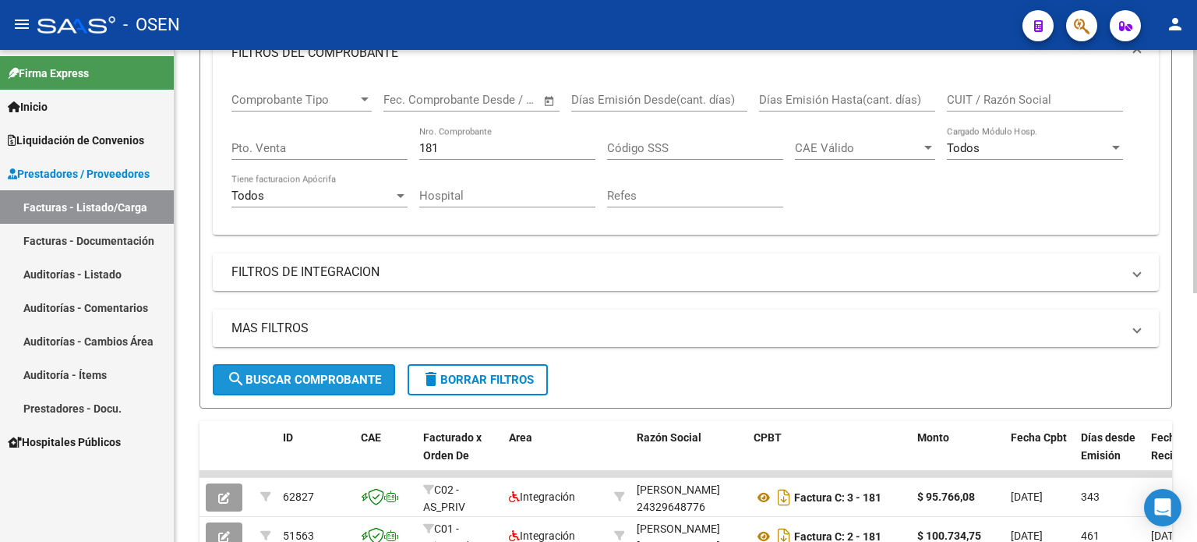
click at [299, 369] on button "search Buscar Comprobante" at bounding box center [304, 379] width 182 height 31
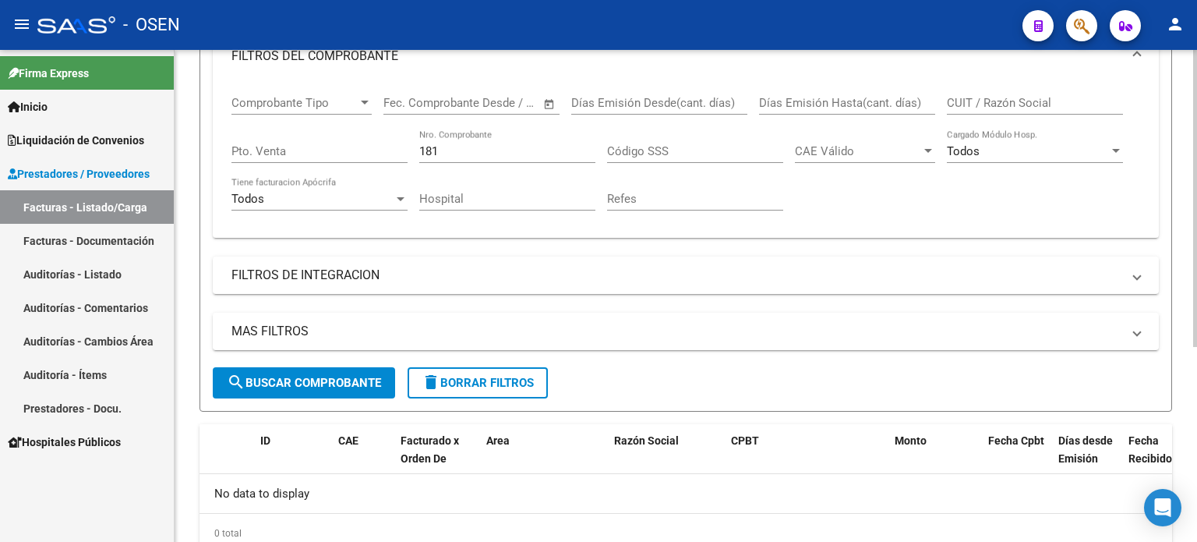
scroll to position [323, 0]
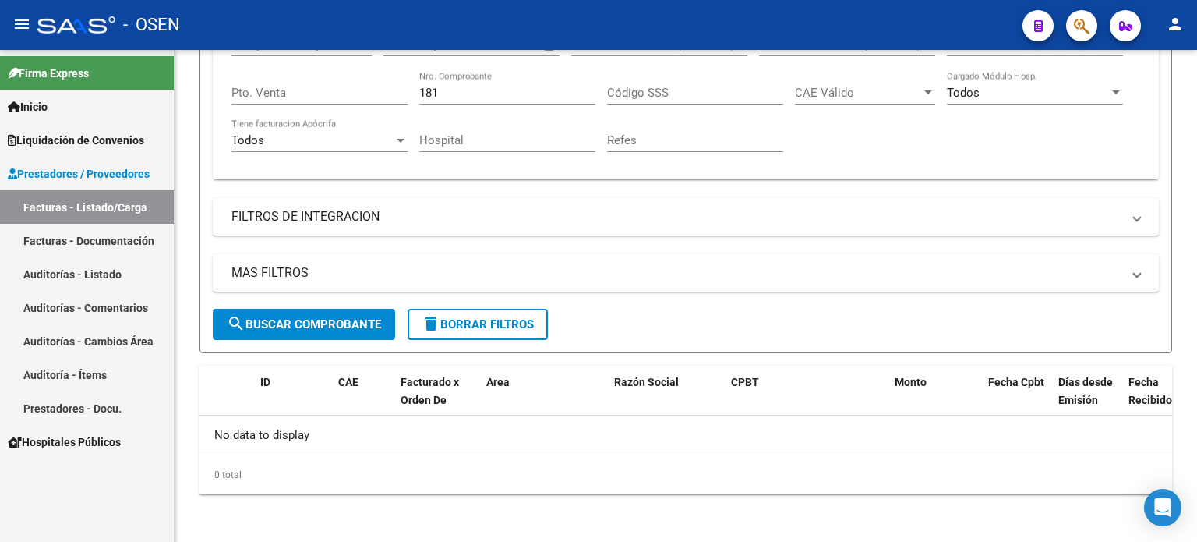
click at [54, 175] on span "Prestadores / Proveedores" at bounding box center [79, 173] width 142 height 17
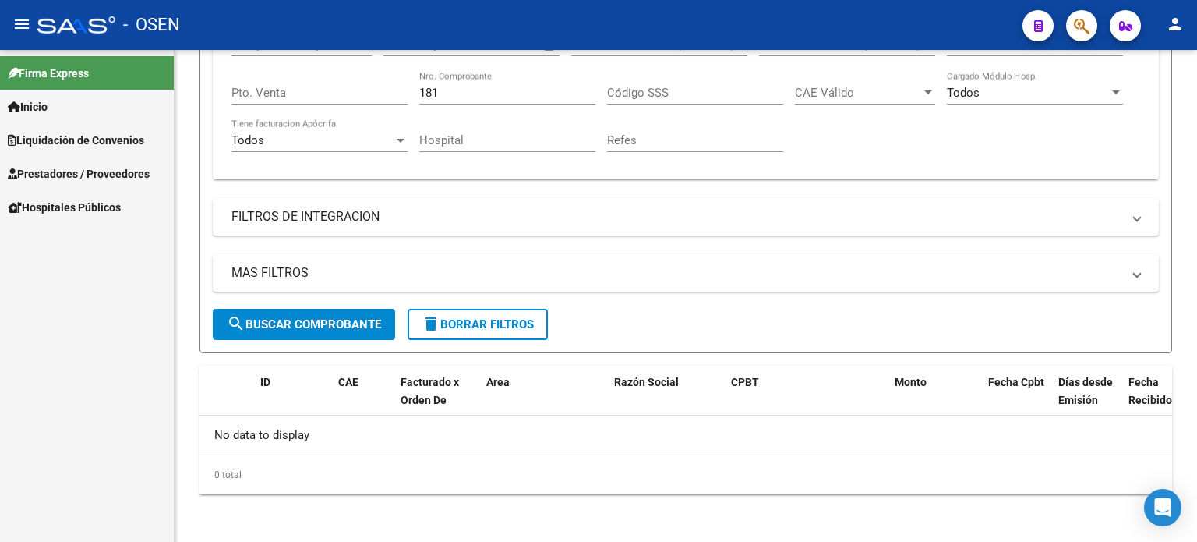
click at [54, 175] on span "Prestadores / Proveedores" at bounding box center [79, 173] width 142 height 17
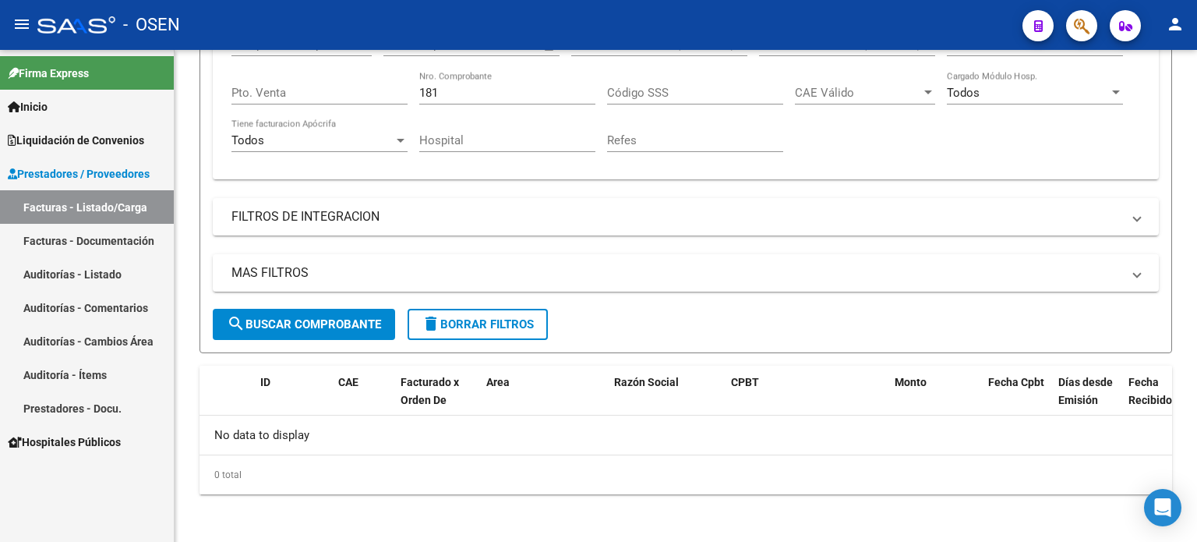
click at [26, 104] on span "Inicio" at bounding box center [28, 106] width 40 height 17
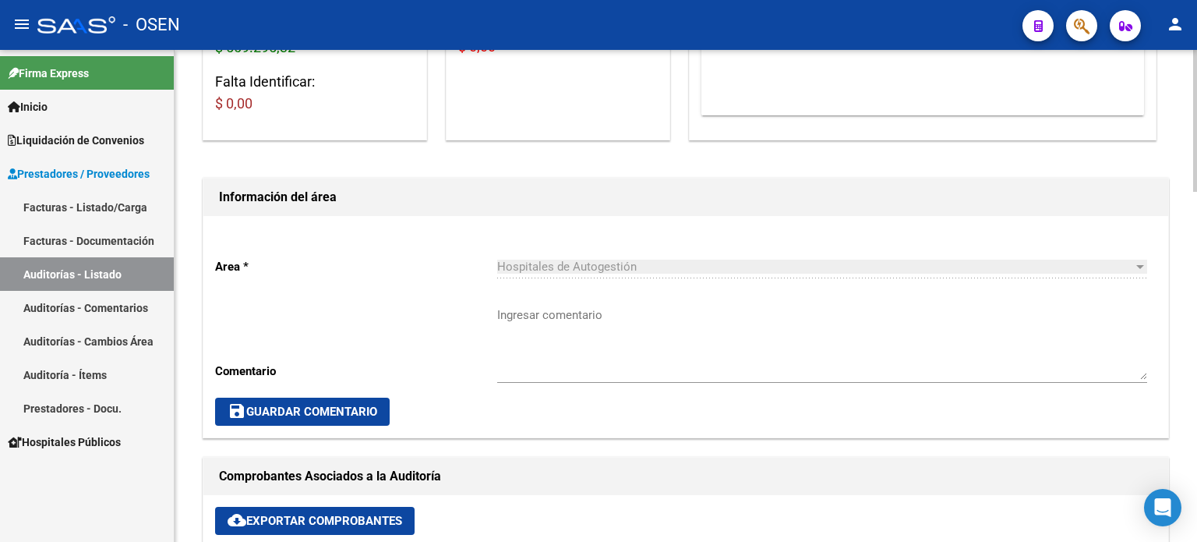
scroll to position [234, 0]
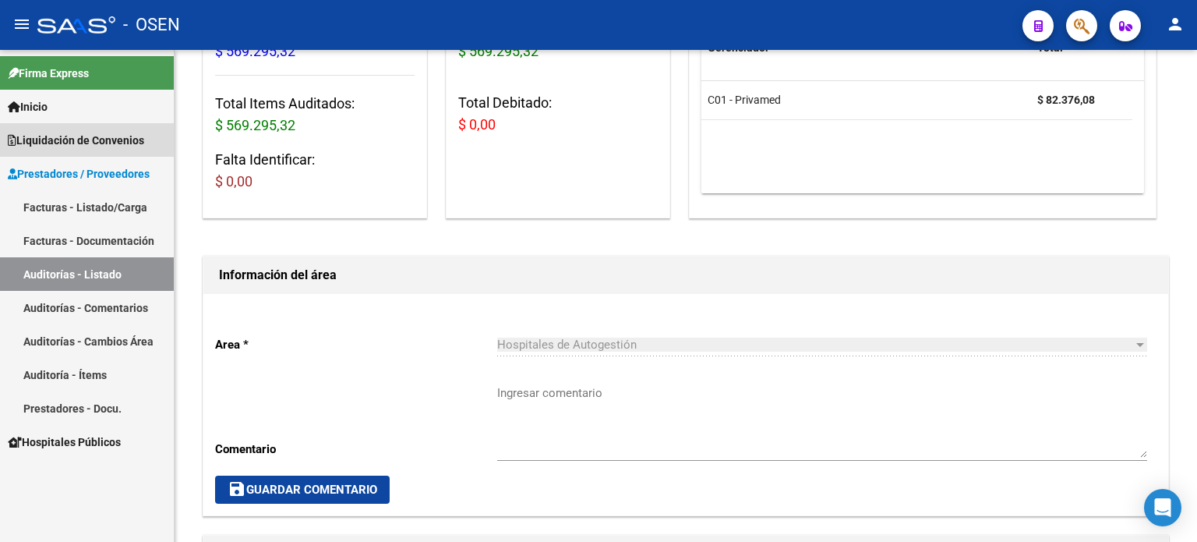
click at [62, 142] on span "Liquidación de Convenios" at bounding box center [76, 140] width 136 height 17
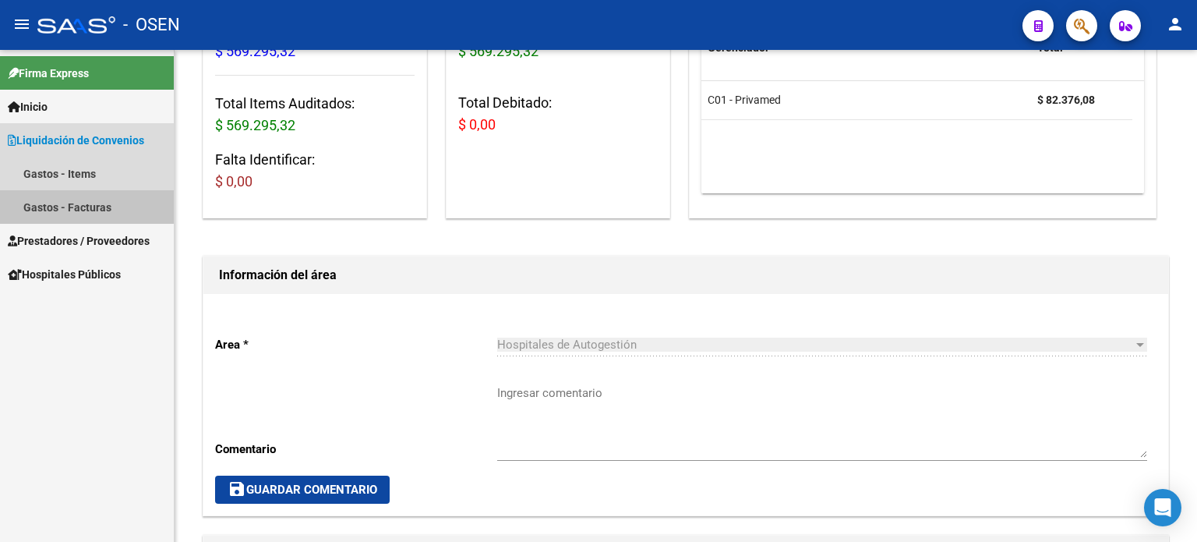
click at [55, 205] on link "Gastos - Facturas" at bounding box center [87, 207] width 174 height 34
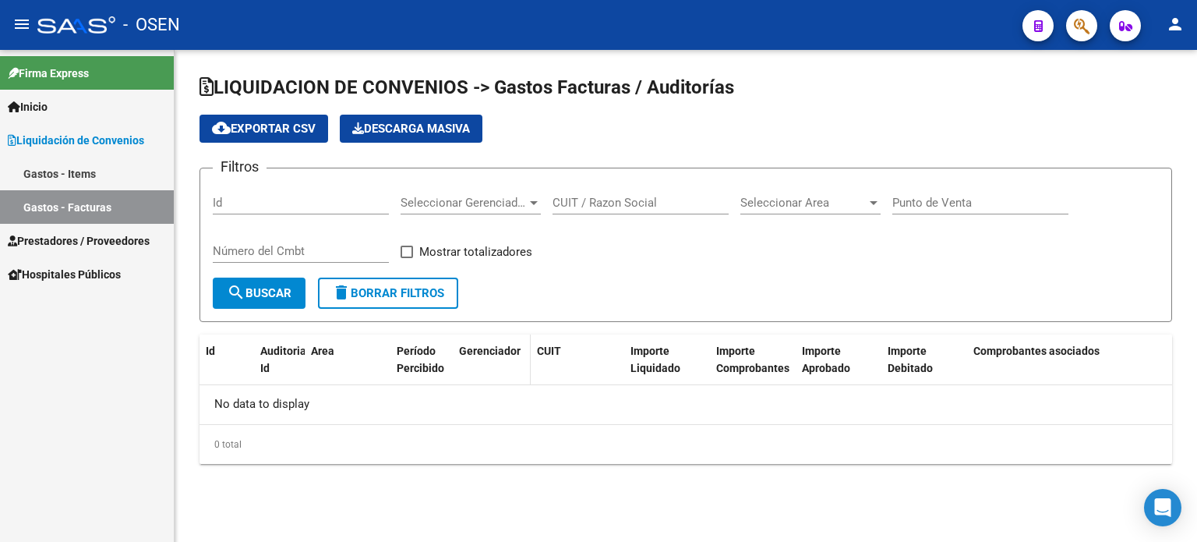
checkbox input "true"
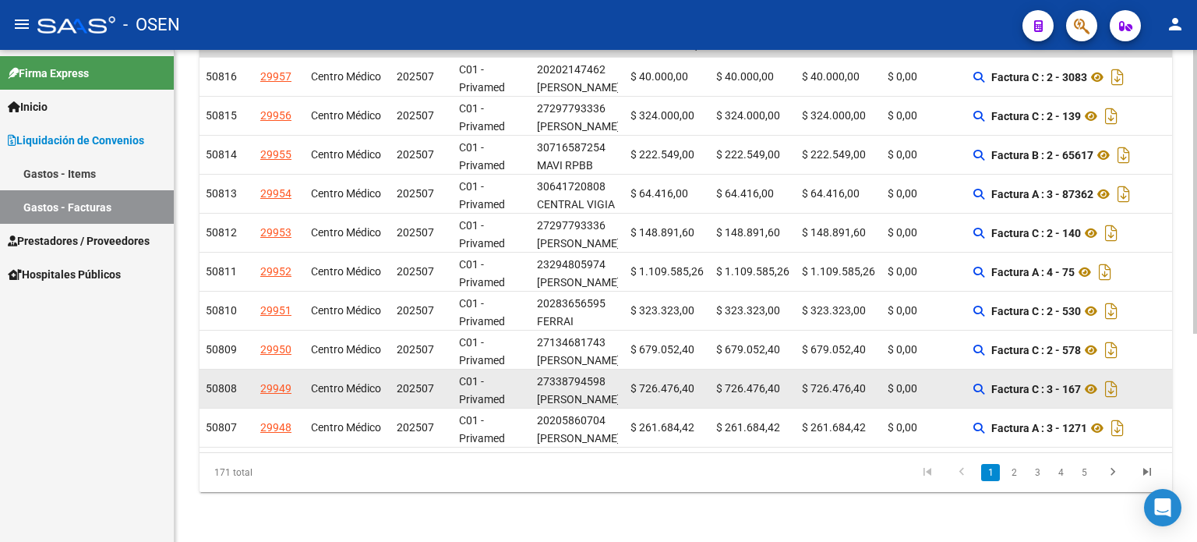
scroll to position [362, 0]
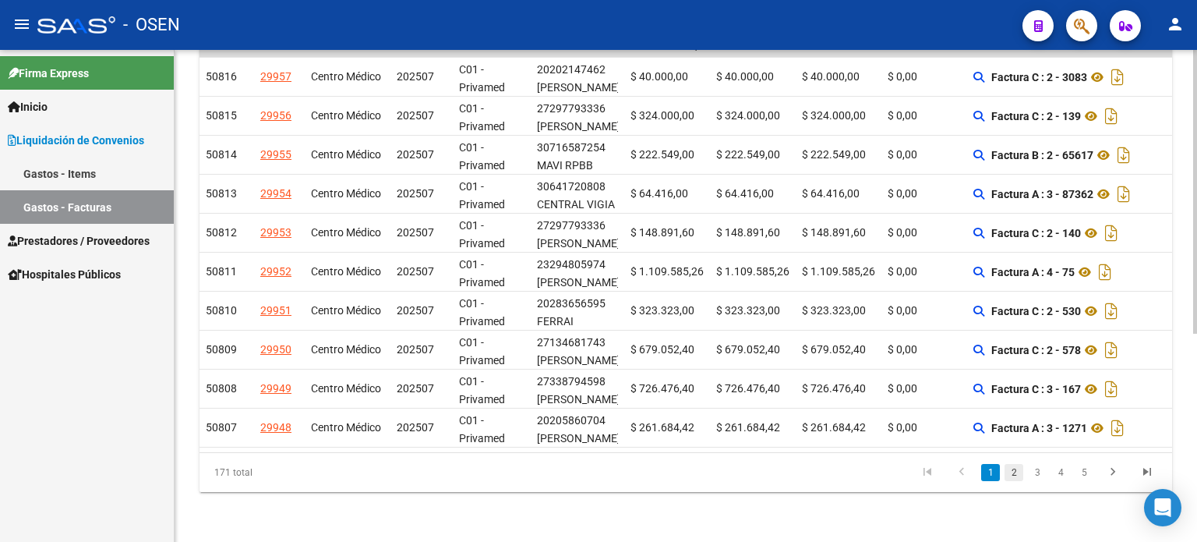
click at [1018, 476] on link "2" at bounding box center [1014, 472] width 19 height 17
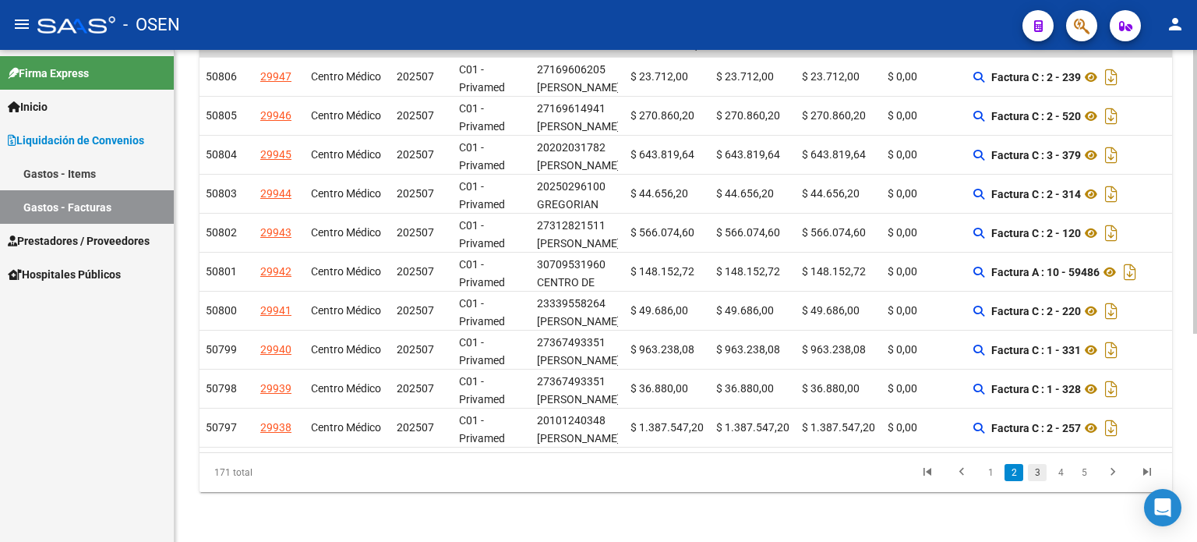
click at [1038, 475] on link "3" at bounding box center [1037, 472] width 19 height 17
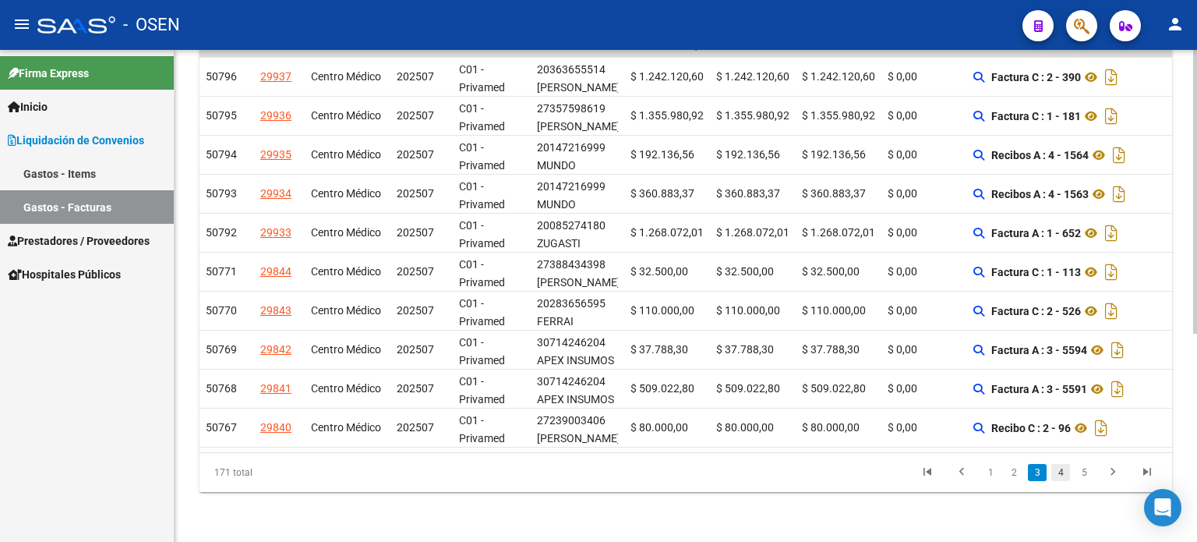
click at [1060, 475] on link "4" at bounding box center [1060, 472] width 19 height 17
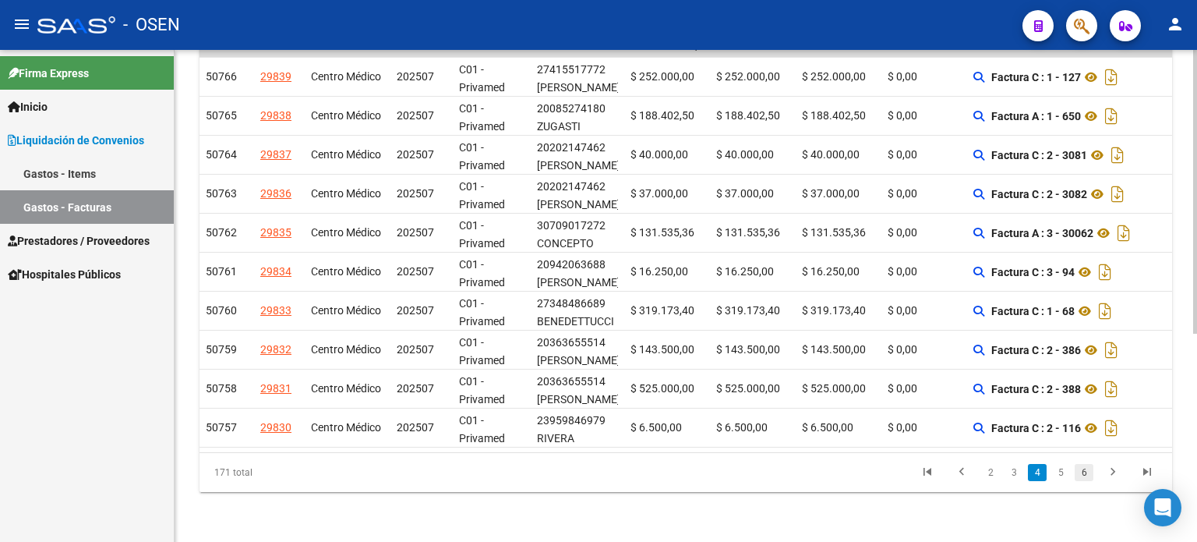
click at [1088, 472] on link "6" at bounding box center [1084, 472] width 19 height 17
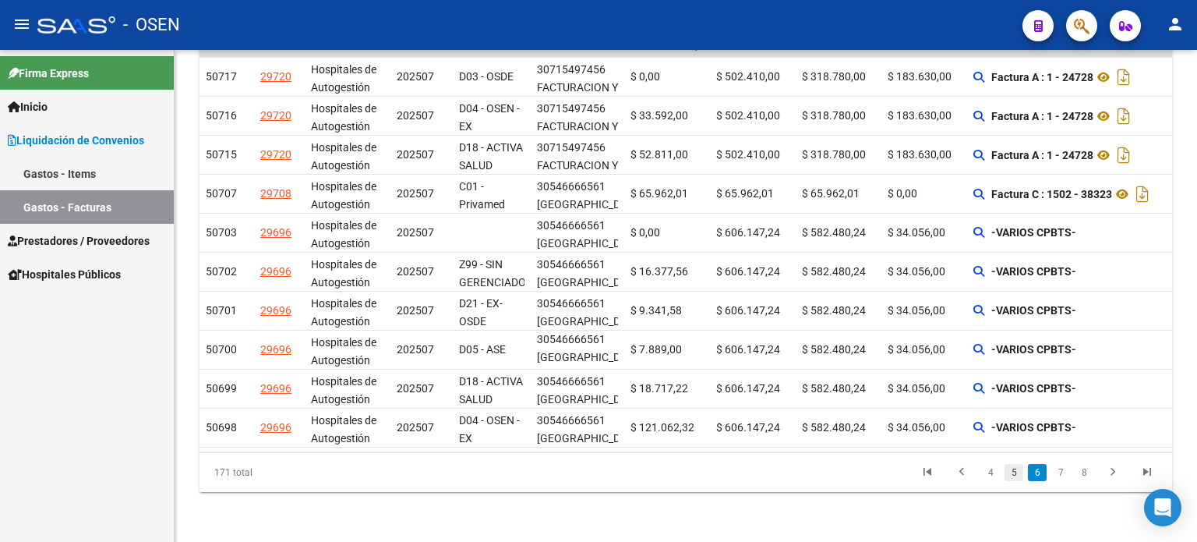
click at [1017, 473] on link "5" at bounding box center [1014, 472] width 19 height 17
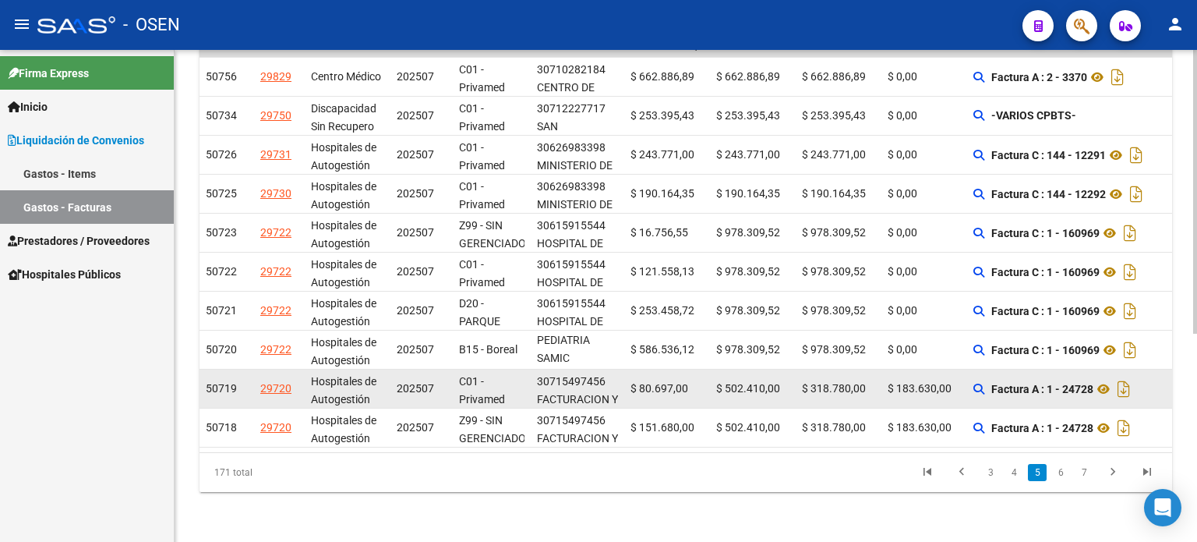
scroll to position [284, 0]
